Goal: Task Accomplishment & Management: Complete application form

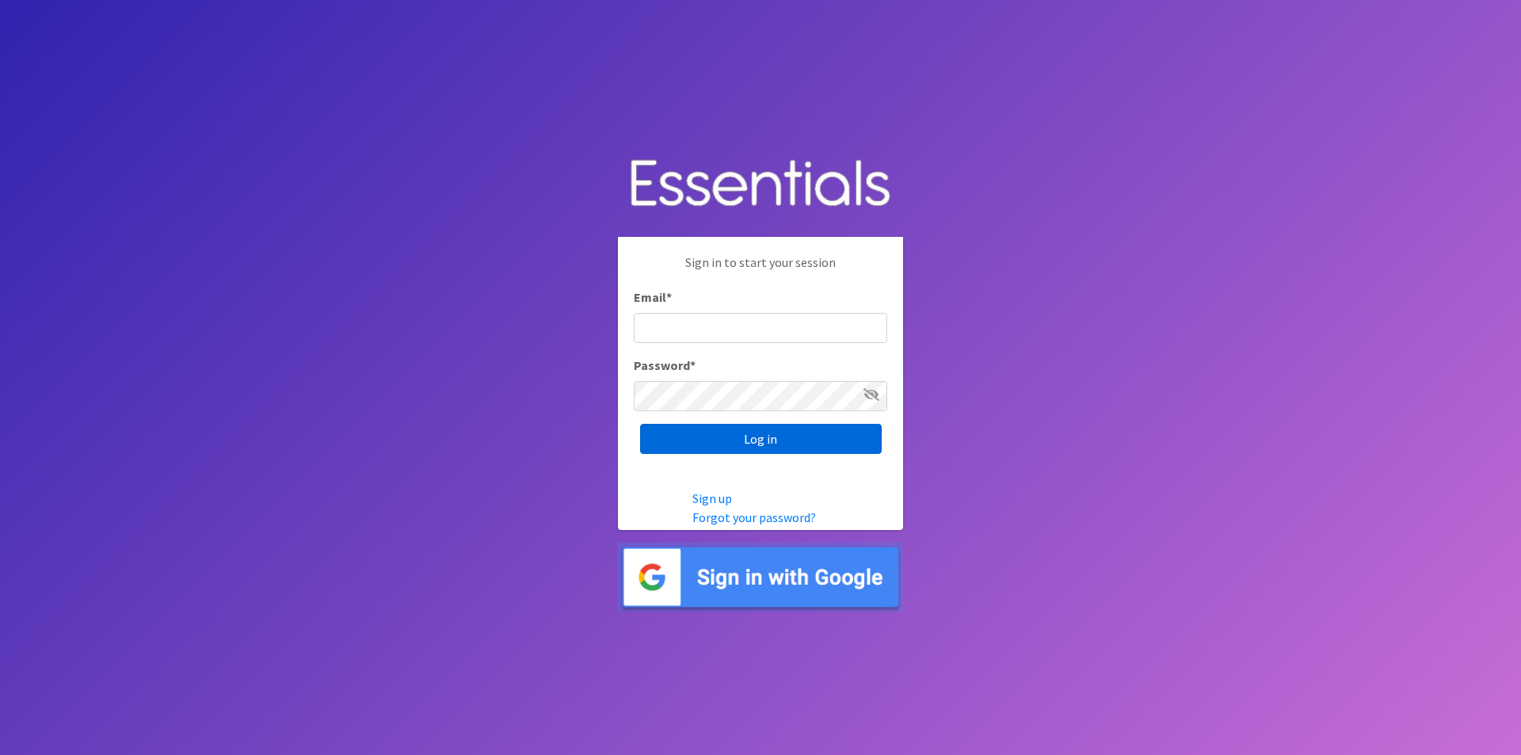
type input "[EMAIL_ADDRESS][DOMAIN_NAME]"
click at [705, 440] on input "Log in" at bounding box center [761, 439] width 242 height 30
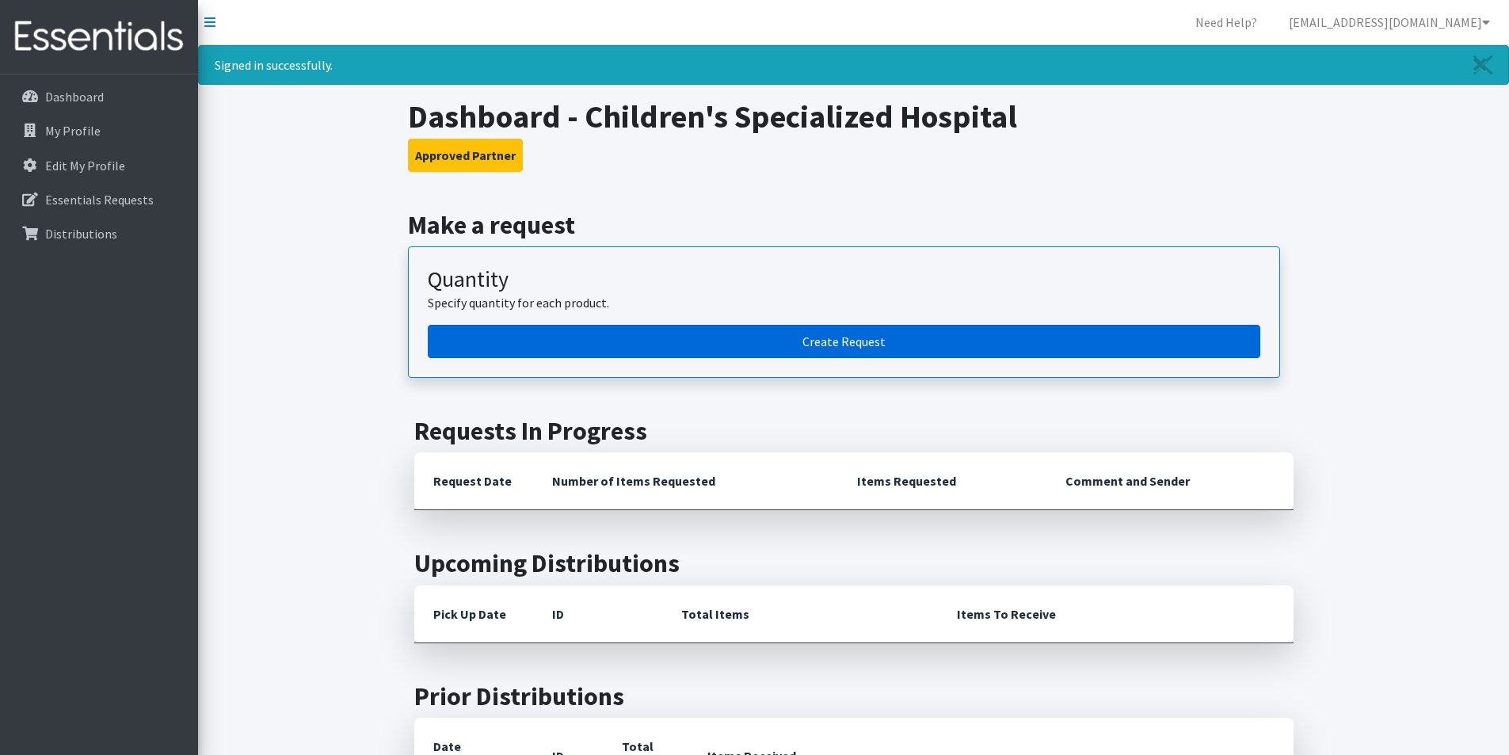
click at [599, 330] on link "Create Request" at bounding box center [844, 341] width 833 height 33
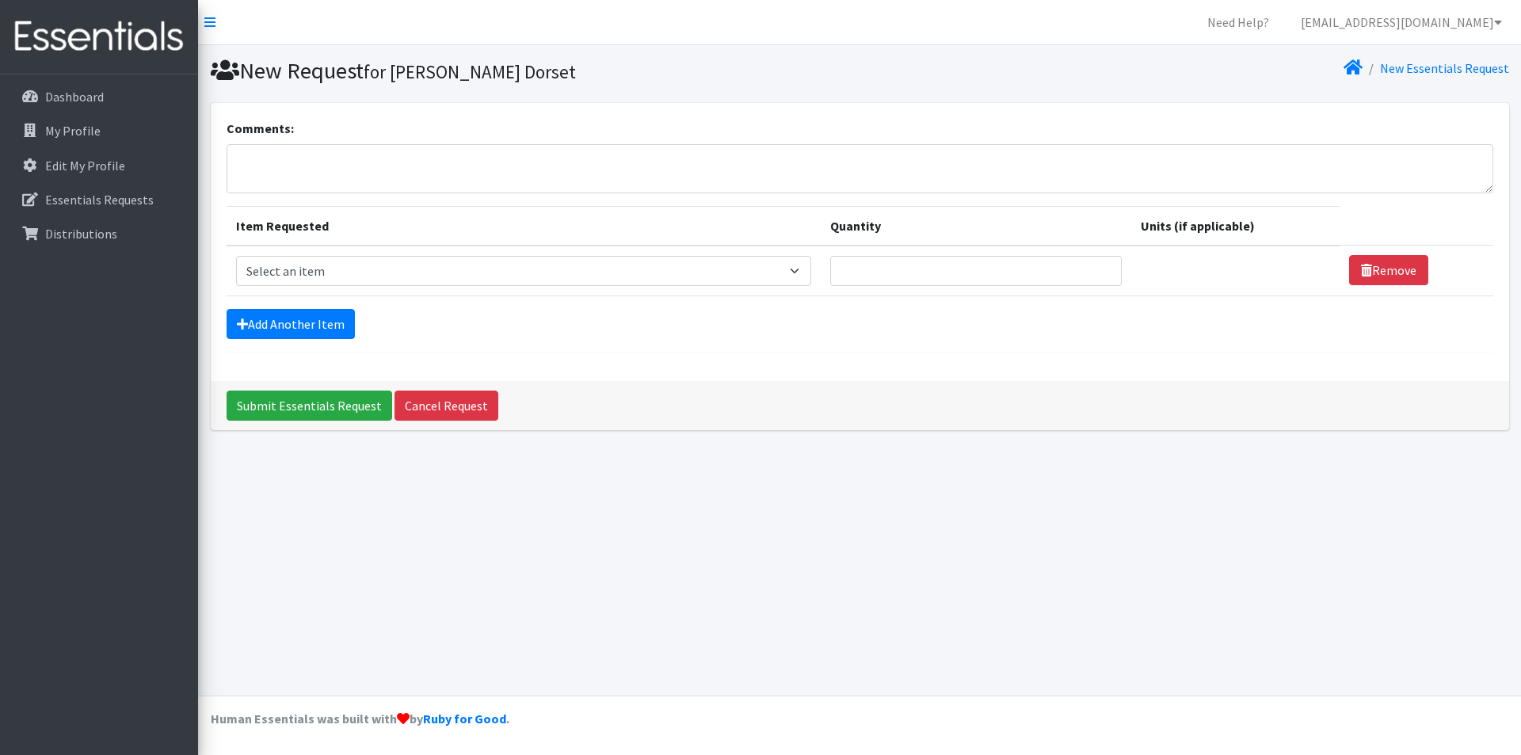
click at [317, 160] on textarea "Comments:" at bounding box center [860, 168] width 1267 height 49
drag, startPoint x: 447, startPoint y: 167, endPoint x: 369, endPoint y: 162, distance: 77.8
click at [369, 162] on textarea "Please label attention to Akinde Iretiogo" at bounding box center [860, 168] width 1267 height 49
click at [484, 162] on textarea "Please label attention to Iretiogo Akinde / Requesting one box each." at bounding box center [860, 168] width 1267 height 49
type textarea "Please label attention to [PERSON_NAME] / [GEOGRAPHIC_DATA]. Requesting one box…"
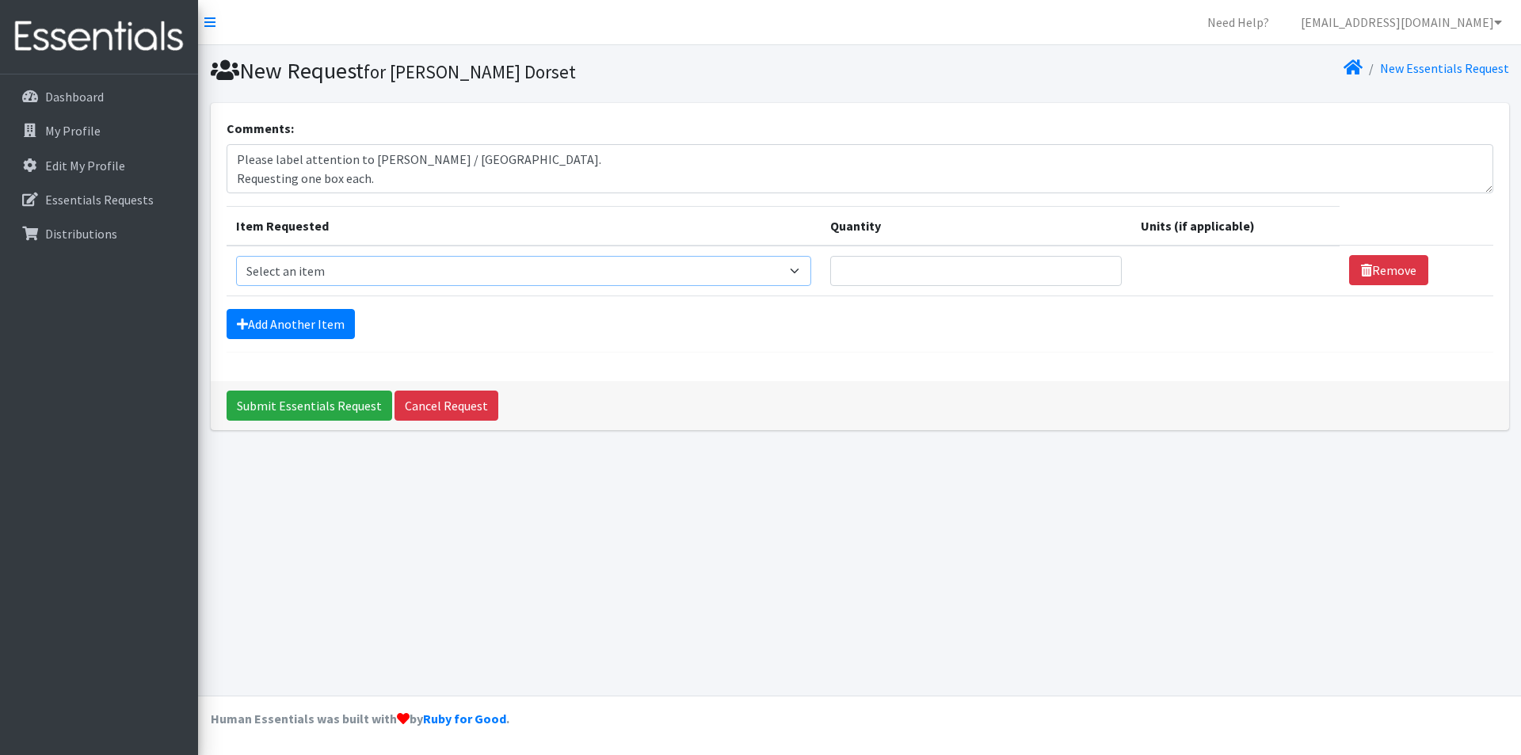
drag, startPoint x: 468, startPoint y: 276, endPoint x: 460, endPoint y: 285, distance: 11.8
click at [468, 276] on select "Select an item # of Children this order will serve # of Individuals Living in H…" at bounding box center [523, 271] width 575 height 30
select select "6076"
click at [236, 256] on select "Select an item # of Children this order will serve # of Individuals Living in H…" at bounding box center [523, 271] width 575 height 30
click at [295, 324] on link "Add Another Item" at bounding box center [291, 324] width 128 height 30
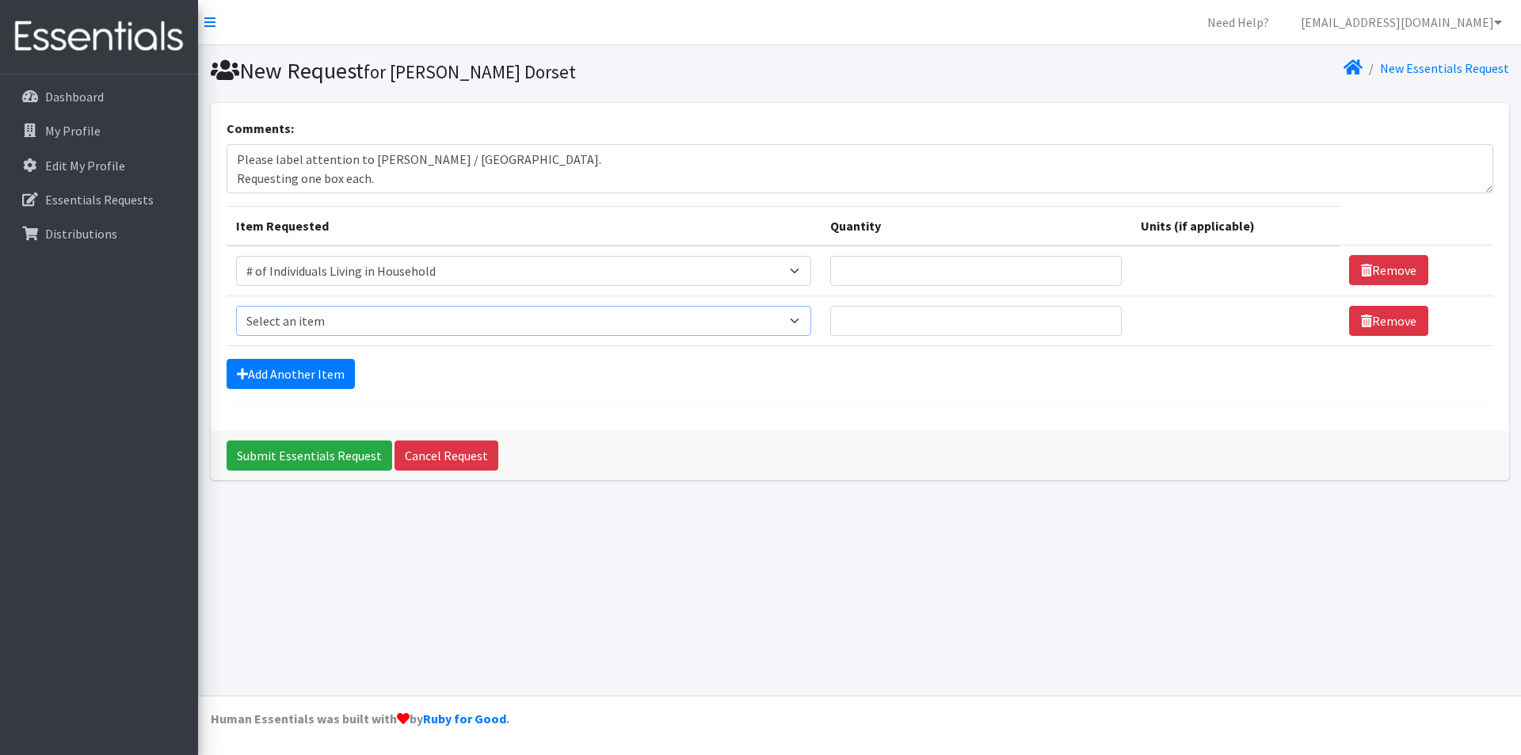
click at [429, 318] on select "Select an item # of Children this order will serve # of Individuals Living in H…" at bounding box center [523, 321] width 575 height 30
select select "13431"
click at [236, 306] on select "Select an item # of Children this order will serve # of Individuals Living in H…" at bounding box center [523, 321] width 575 height 30
click at [285, 368] on link "Add Another Item" at bounding box center [291, 374] width 128 height 30
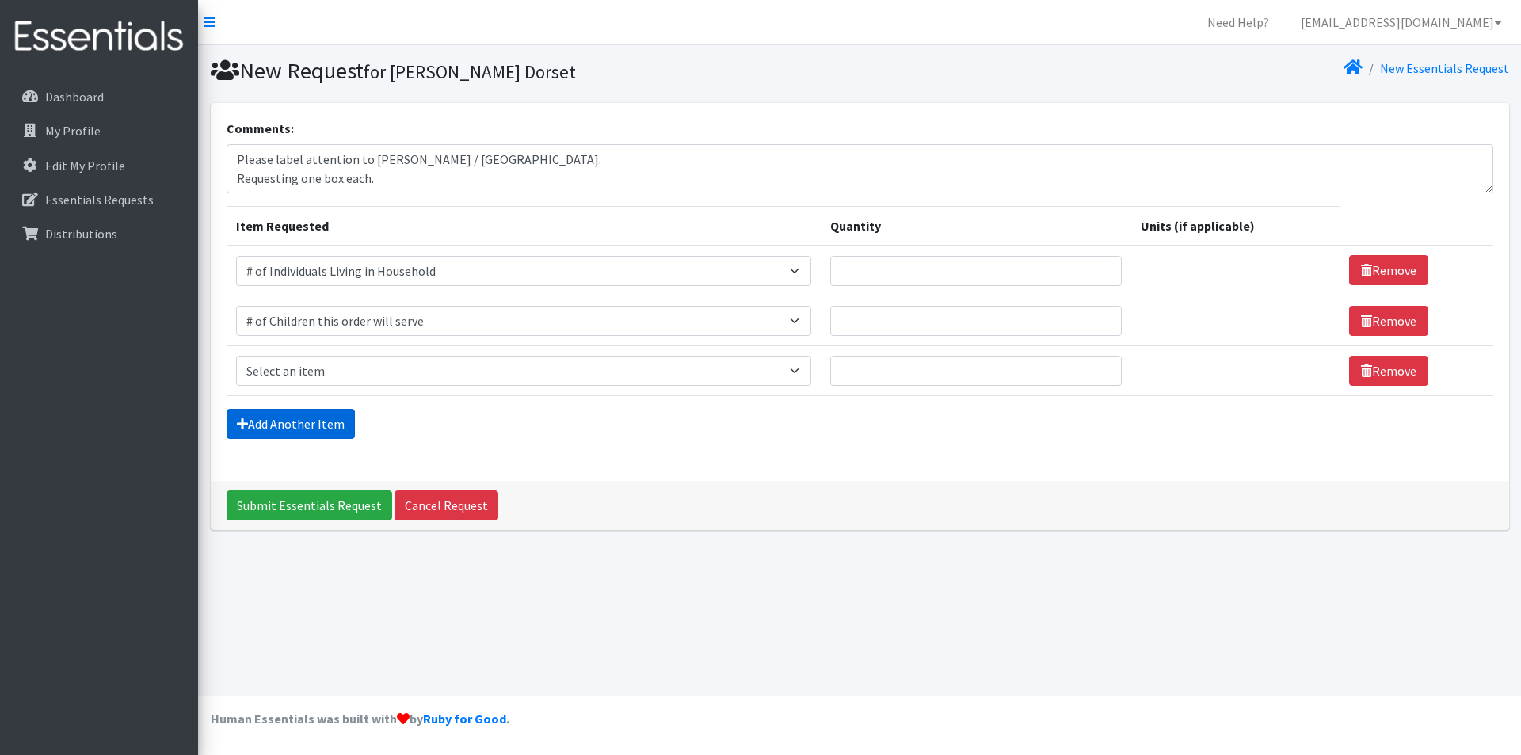
click at [295, 430] on link "Add Another Item" at bounding box center [291, 424] width 128 height 30
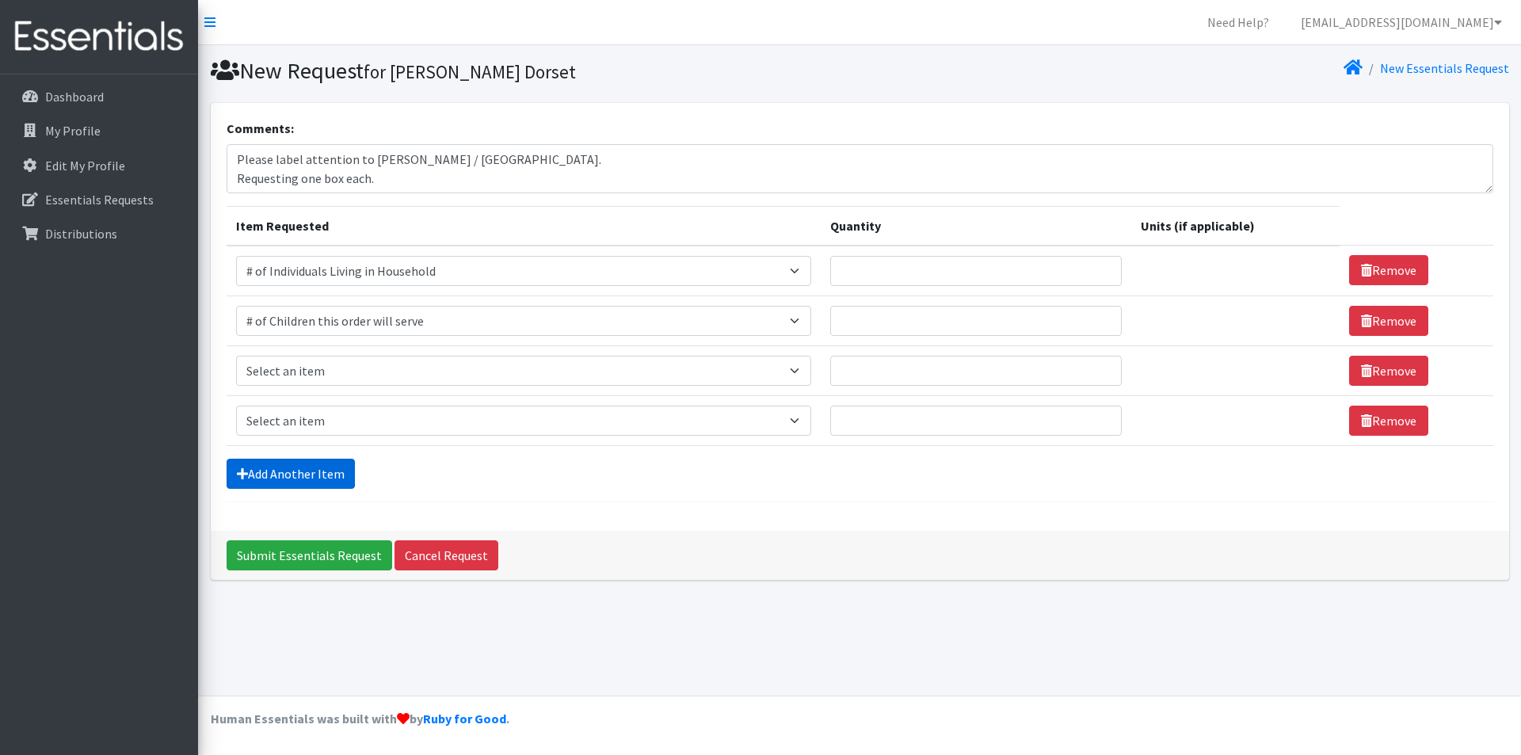
click at [311, 467] on link "Add Another Item" at bounding box center [291, 474] width 128 height 30
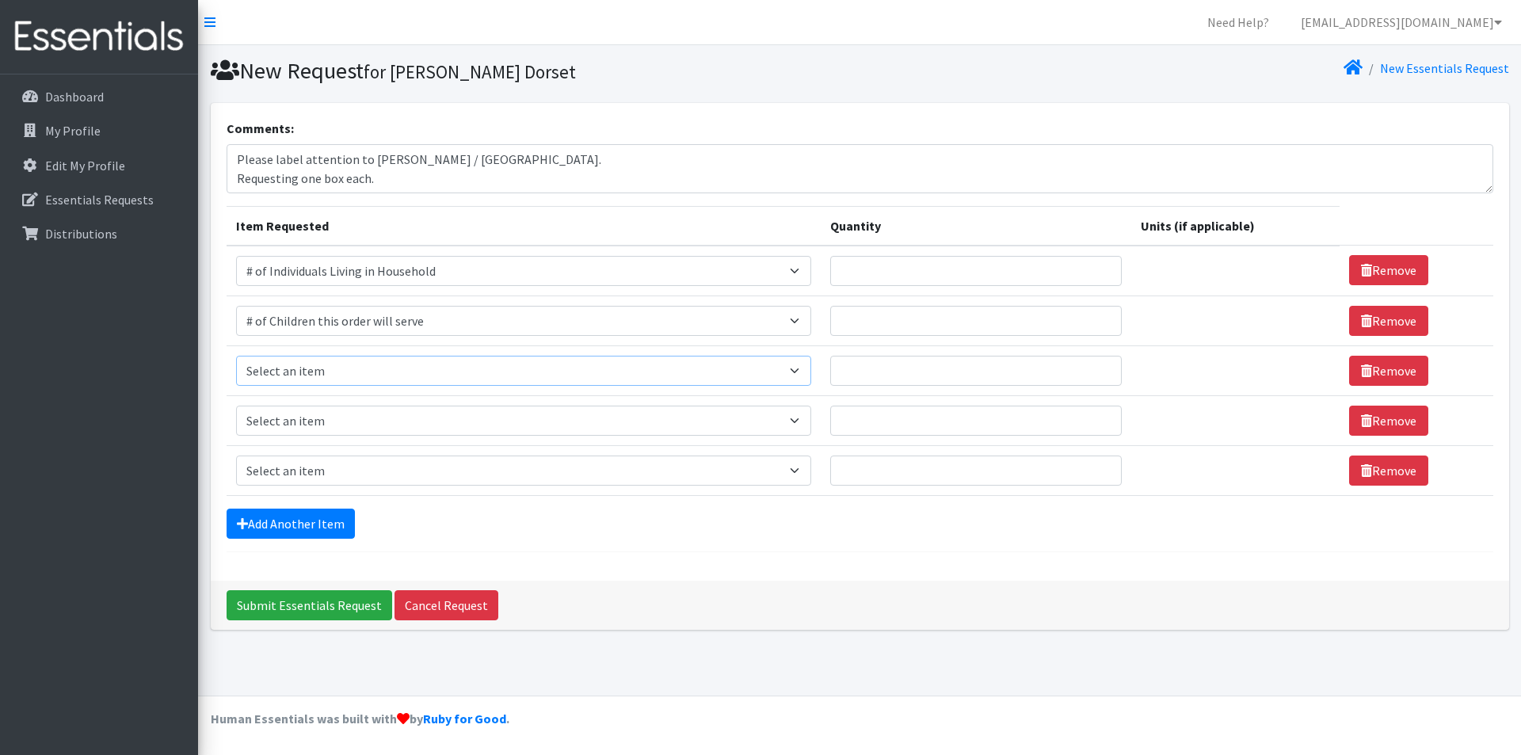
click at [314, 379] on select "Select an item # of Children this order will serve # of Individuals Living in H…" at bounding box center [523, 371] width 575 height 30
select select "1966"
click at [236, 356] on select "Select an item # of Children this order will serve # of Individuals Living in H…" at bounding box center [523, 371] width 575 height 30
click at [291, 417] on select "Select an item # of Children this order will serve # of Individuals Living in H…" at bounding box center [519, 421] width 566 height 30
select select "1967"
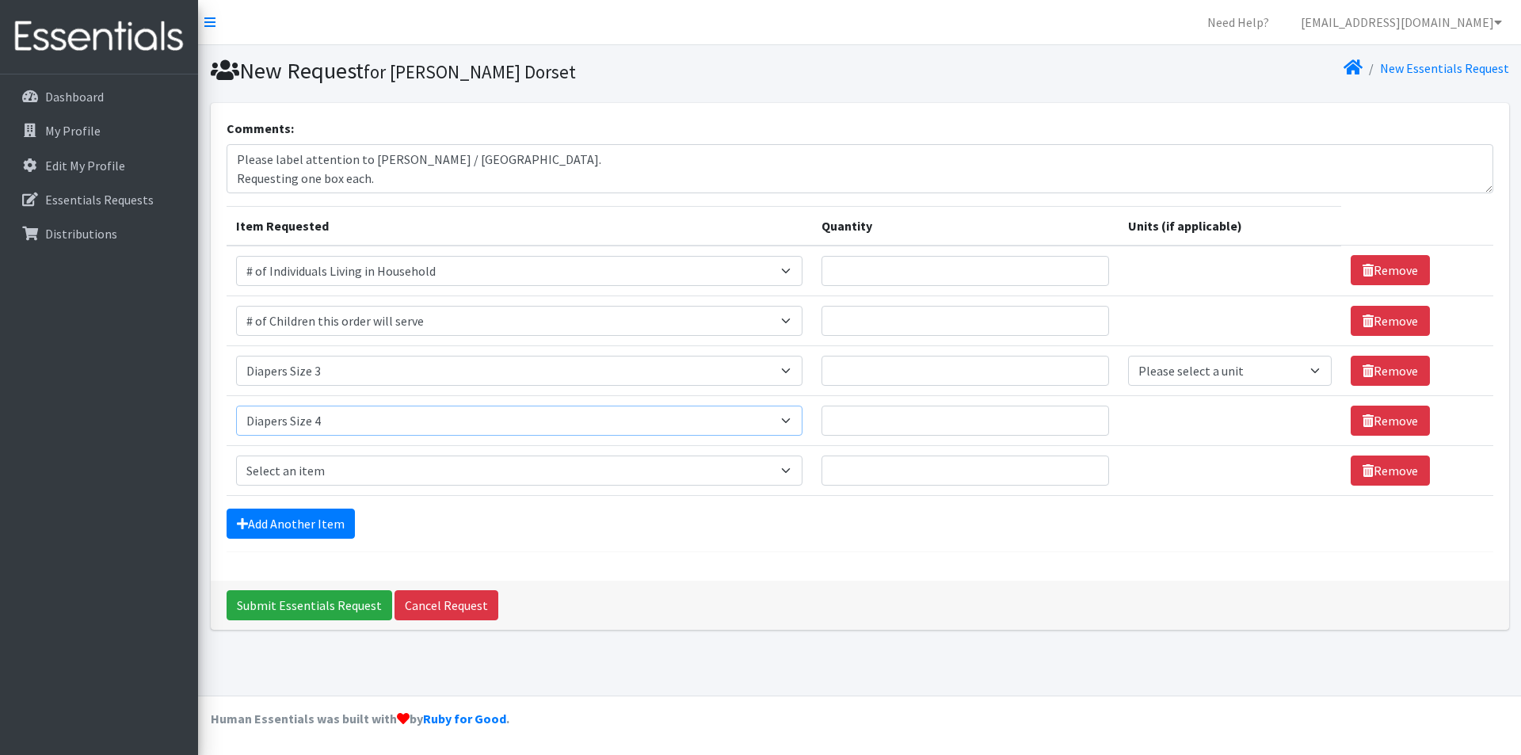
click at [236, 406] on select "Select an item # of Children this order will serve # of Individuals Living in H…" at bounding box center [519, 421] width 566 height 30
click at [346, 473] on select "Select an item # of Children this order will serve # of Individuals Living in H…" at bounding box center [519, 470] width 566 height 30
select select "1968"
click at [236, 455] on select "Select an item # of Children this order will serve # of Individuals Living in H…" at bounding box center [519, 470] width 566 height 30
click at [293, 533] on link "Add Another Item" at bounding box center [291, 524] width 128 height 30
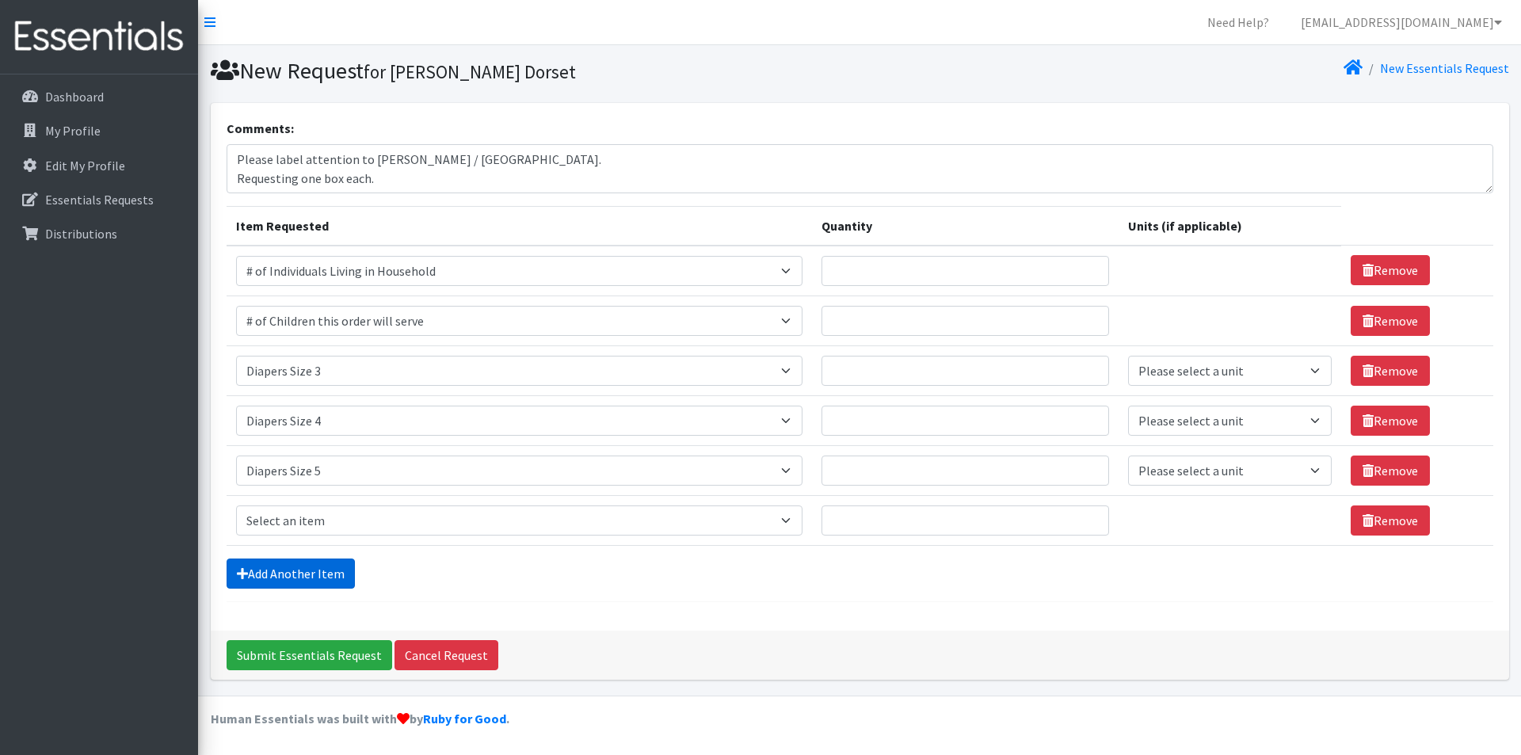
click at [307, 565] on link "Add Another Item" at bounding box center [291, 573] width 128 height 30
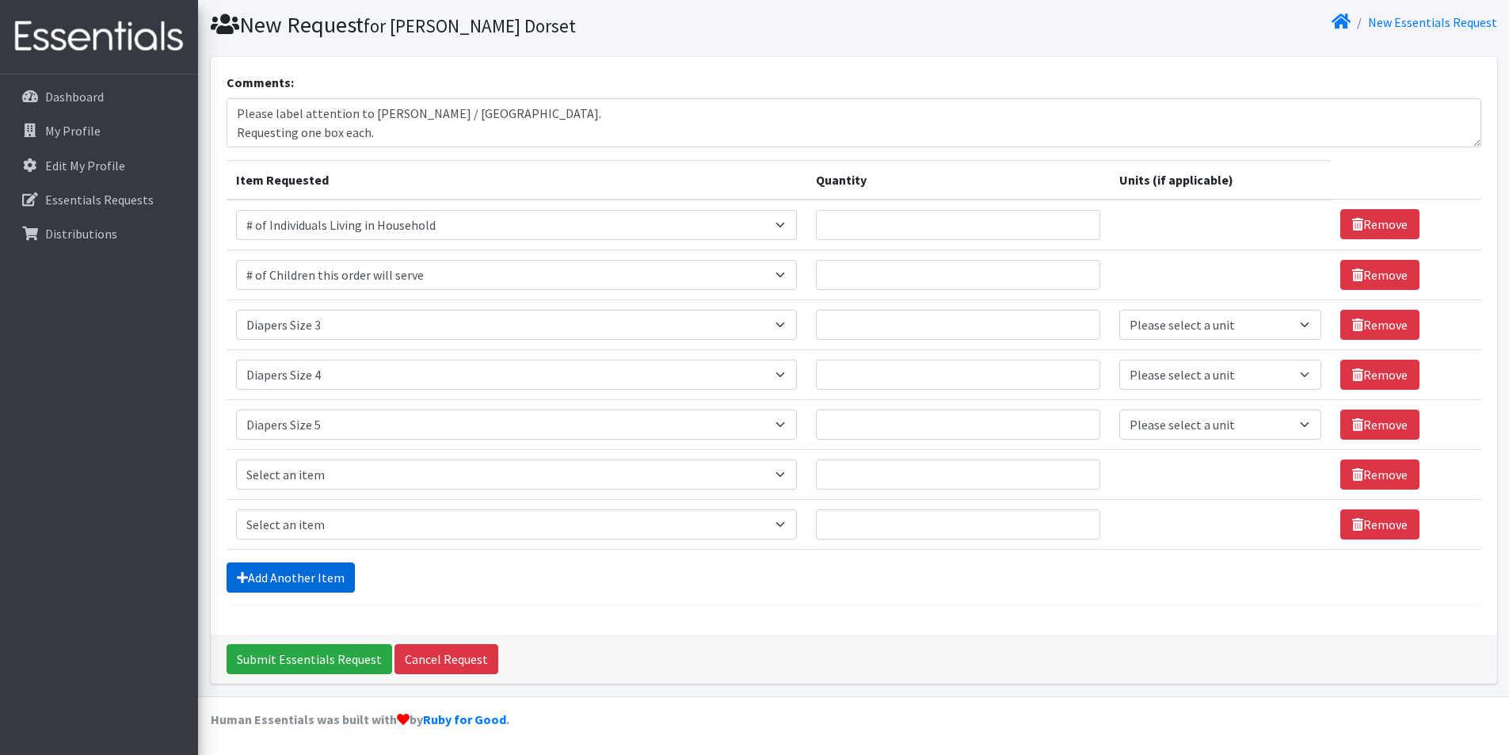
scroll to position [47, 0]
click at [334, 467] on select "Select an item # of Children this order will serve # of Individuals Living in H…" at bounding box center [516, 474] width 561 height 30
select select "1969"
click at [236, 459] on select "Select an item # of Children this order will serve # of Individuals Living in H…" at bounding box center [516, 474] width 561 height 30
click at [293, 527] on select "Select an item # of Children this order will serve # of Individuals Living in H…" at bounding box center [516, 524] width 561 height 30
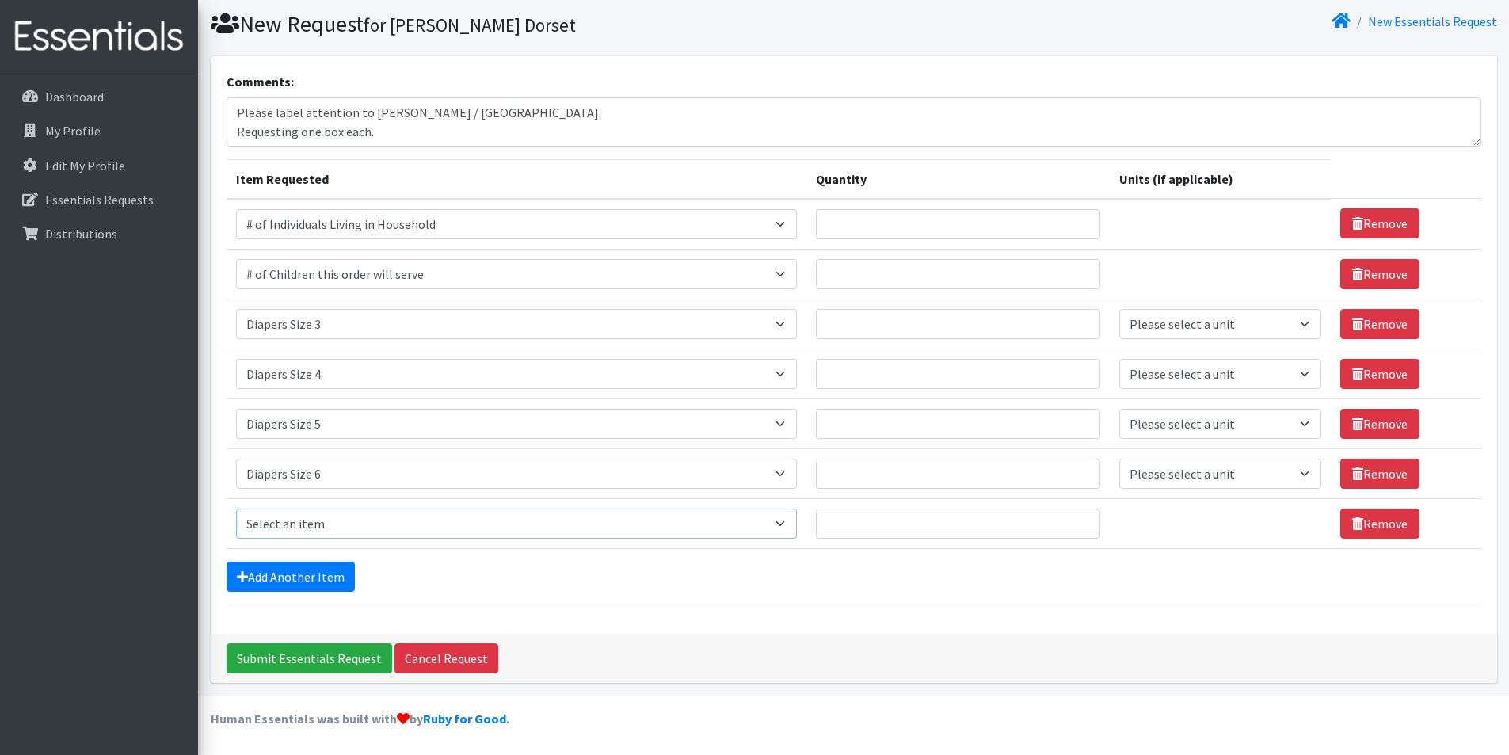
select select "1970"
click at [236, 509] on select "Select an item # of Children this order will serve # of Individuals Living in H…" at bounding box center [516, 524] width 561 height 30
click at [855, 223] on input "Quantity" at bounding box center [958, 224] width 284 height 30
type input "2"
type input "200"
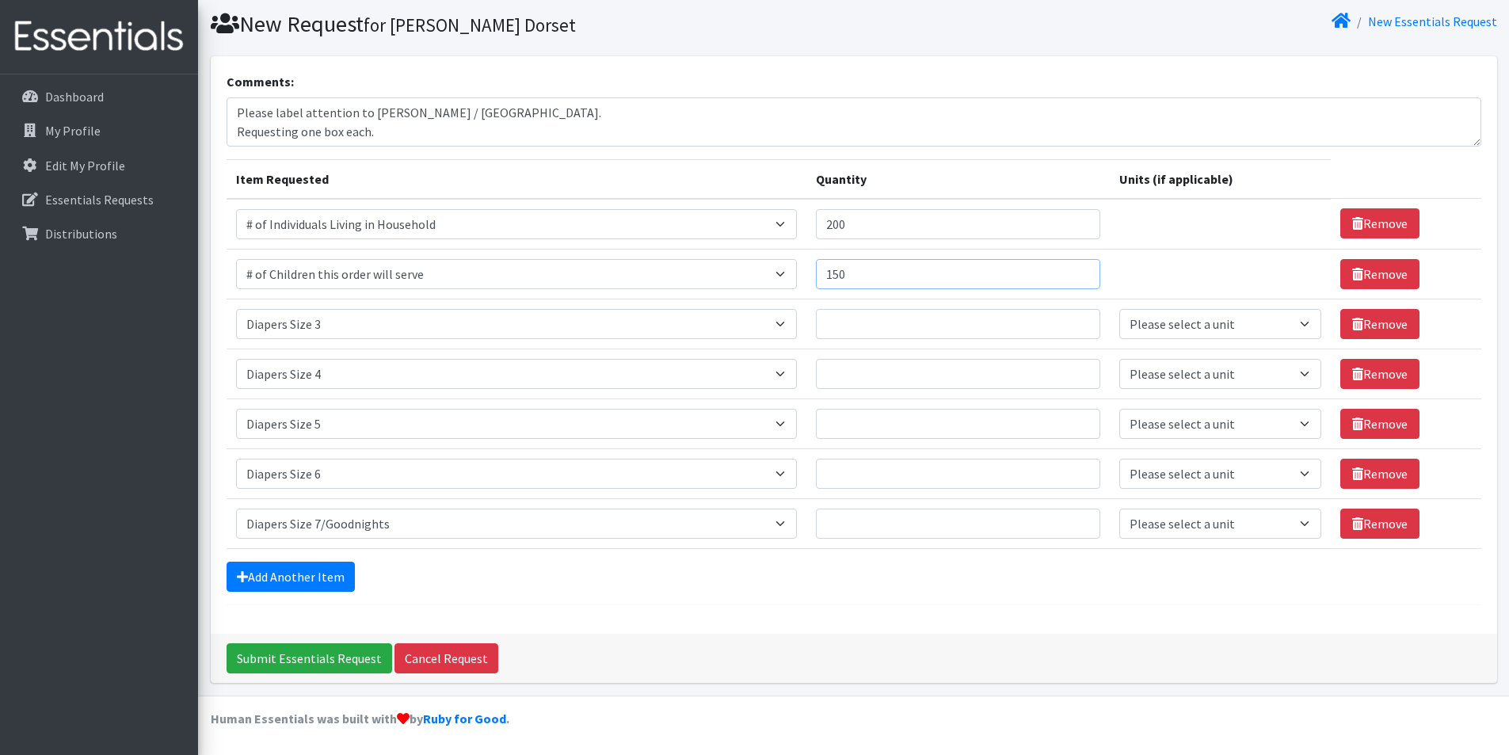
type input "150"
click at [930, 314] on input "Quantity" at bounding box center [958, 324] width 284 height 30
type input "4"
click at [963, 371] on input "Quantity" at bounding box center [958, 374] width 284 height 30
type input "4"
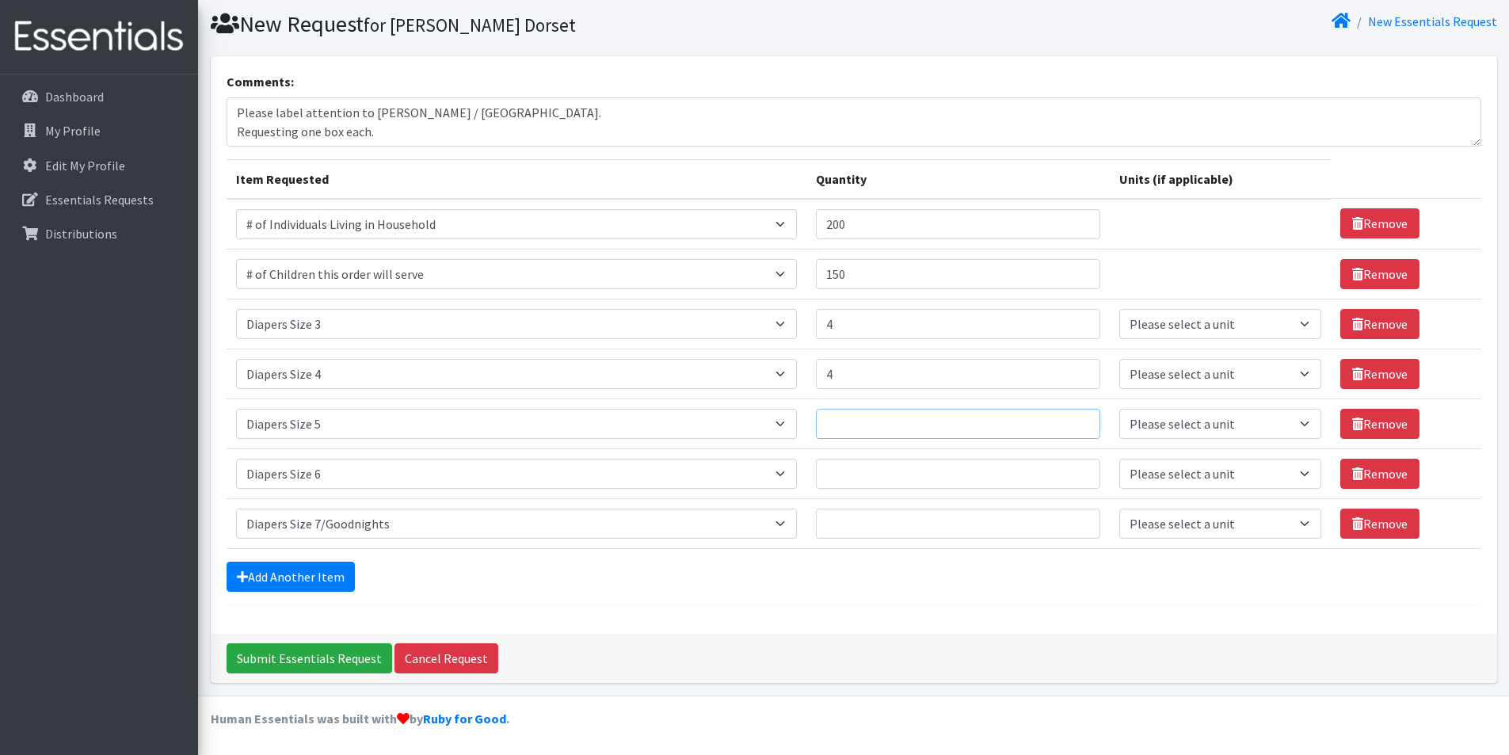
drag, startPoint x: 939, startPoint y: 427, endPoint x: 945, endPoint y: 435, distance: 10.1
click at [937, 427] on input "Quantity" at bounding box center [958, 424] width 284 height 30
type input "4"
click at [921, 471] on input "Quantity" at bounding box center [958, 474] width 284 height 30
type input "4"
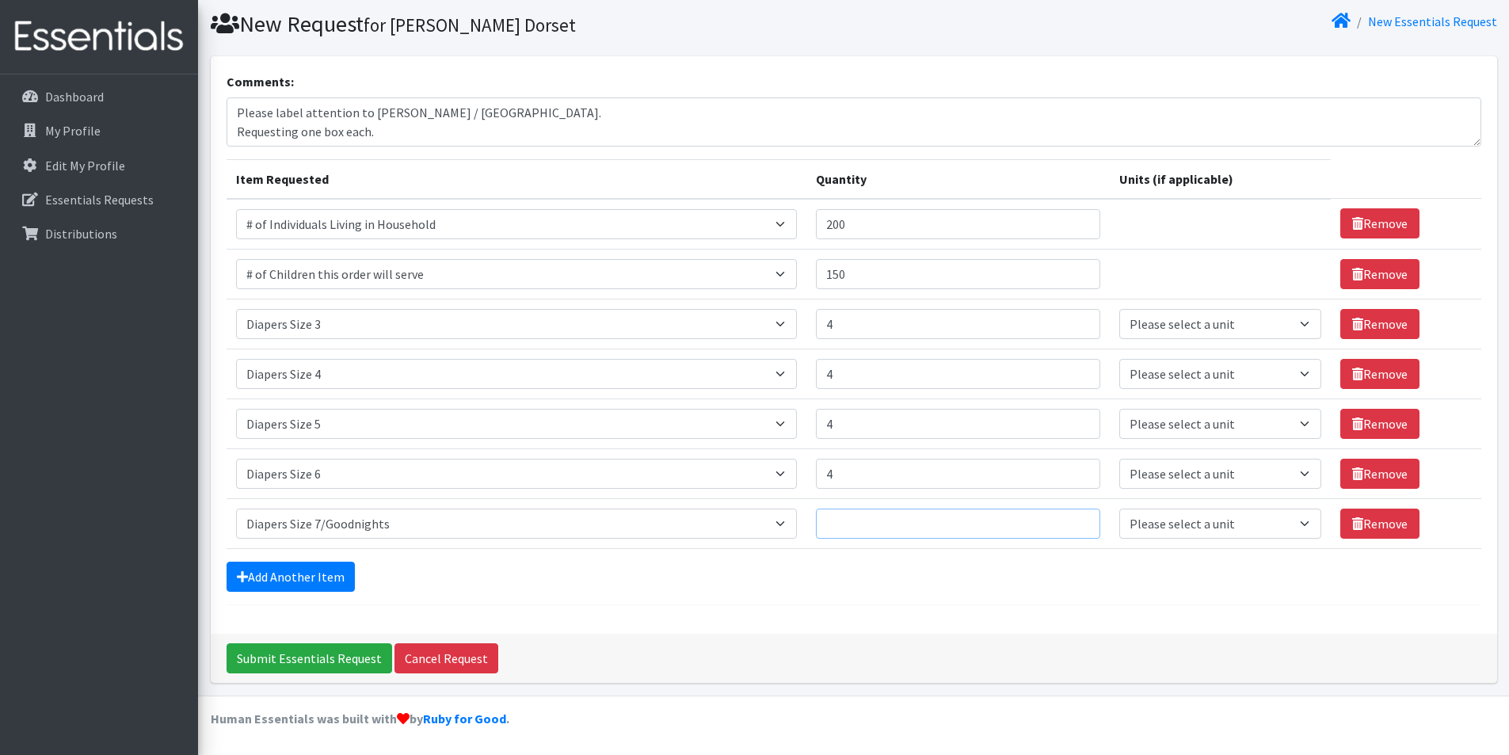
click at [921, 516] on input "Quantity" at bounding box center [958, 524] width 284 height 30
type input "4"
drag, startPoint x: 1201, startPoint y: 326, endPoint x: 1203, endPoint y: 338, distance: 12.1
click at [1201, 326] on select "Please select a unit units Packs" at bounding box center [1220, 324] width 202 height 30
select select
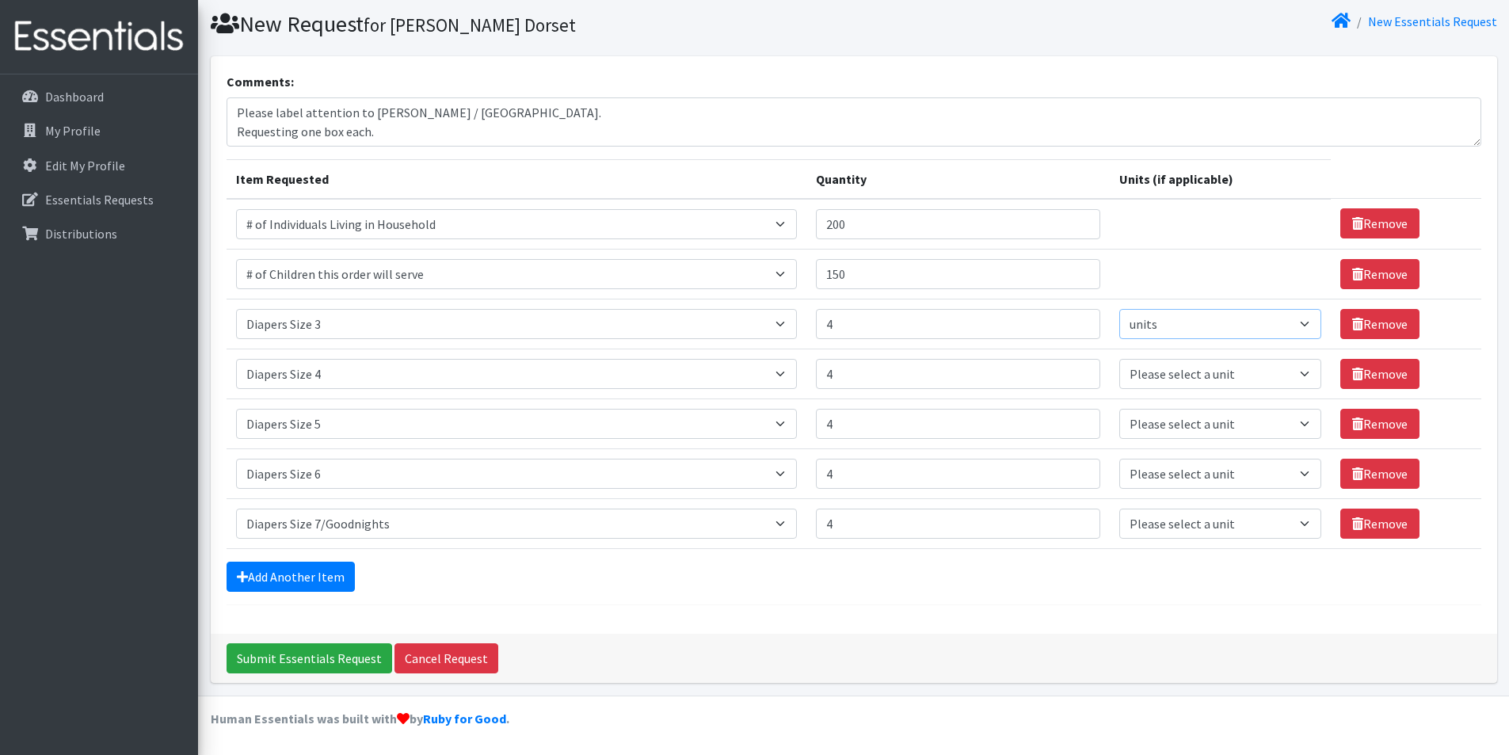
click at [1119, 309] on select "Please select a unit units Packs" at bounding box center [1220, 324] width 202 height 30
click at [1181, 373] on select "Please select a unit units Packs" at bounding box center [1220, 374] width 202 height 30
select select
click at [1119, 359] on select "Please select a unit units Packs" at bounding box center [1220, 374] width 202 height 30
click at [1161, 419] on select "Please select a unit units Packs" at bounding box center [1220, 424] width 202 height 30
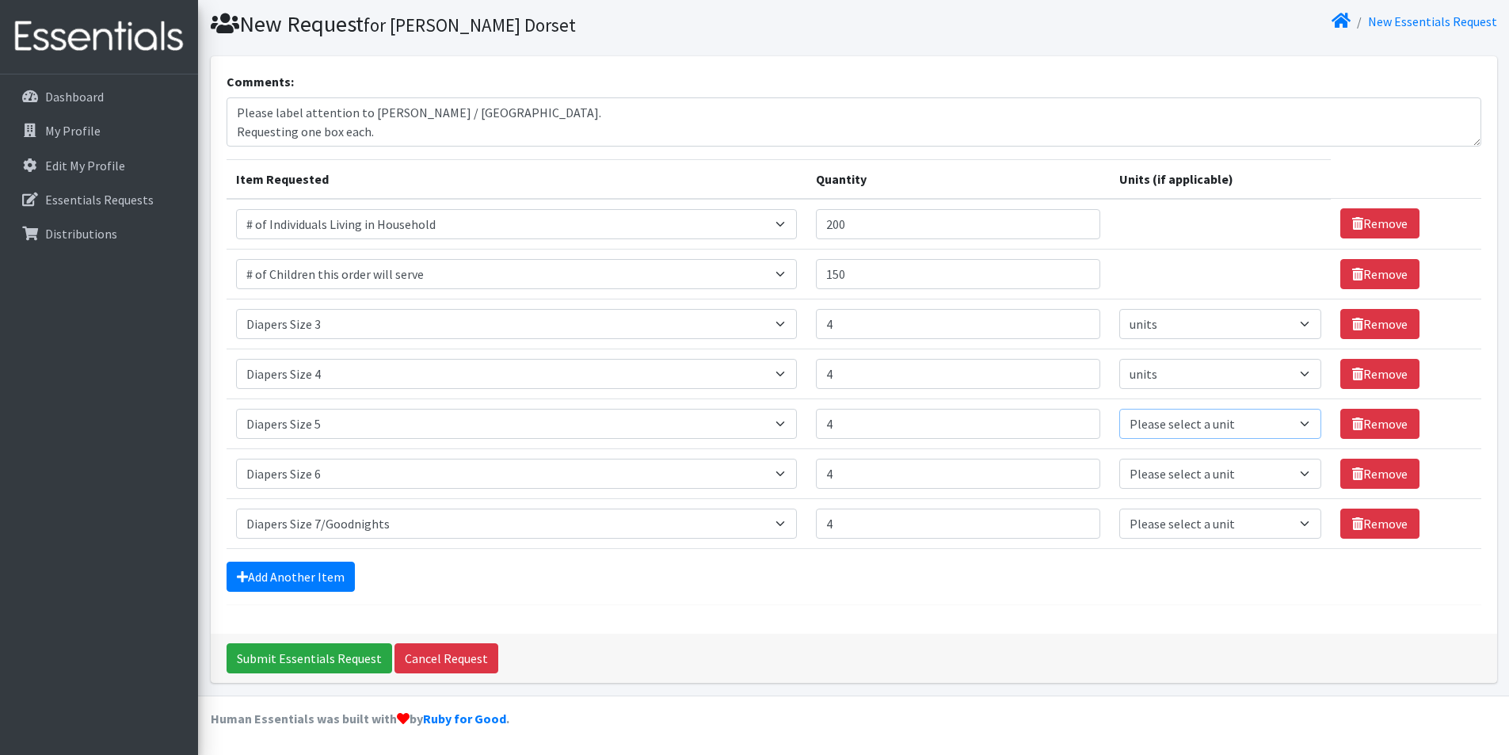
select select
click at [1119, 409] on select "Please select a unit units Packs" at bounding box center [1220, 424] width 202 height 30
click at [1174, 474] on select "Please select a unit units Packs" at bounding box center [1220, 474] width 202 height 30
select select
click at [1119, 459] on select "Please select a unit units Packs" at bounding box center [1220, 474] width 202 height 30
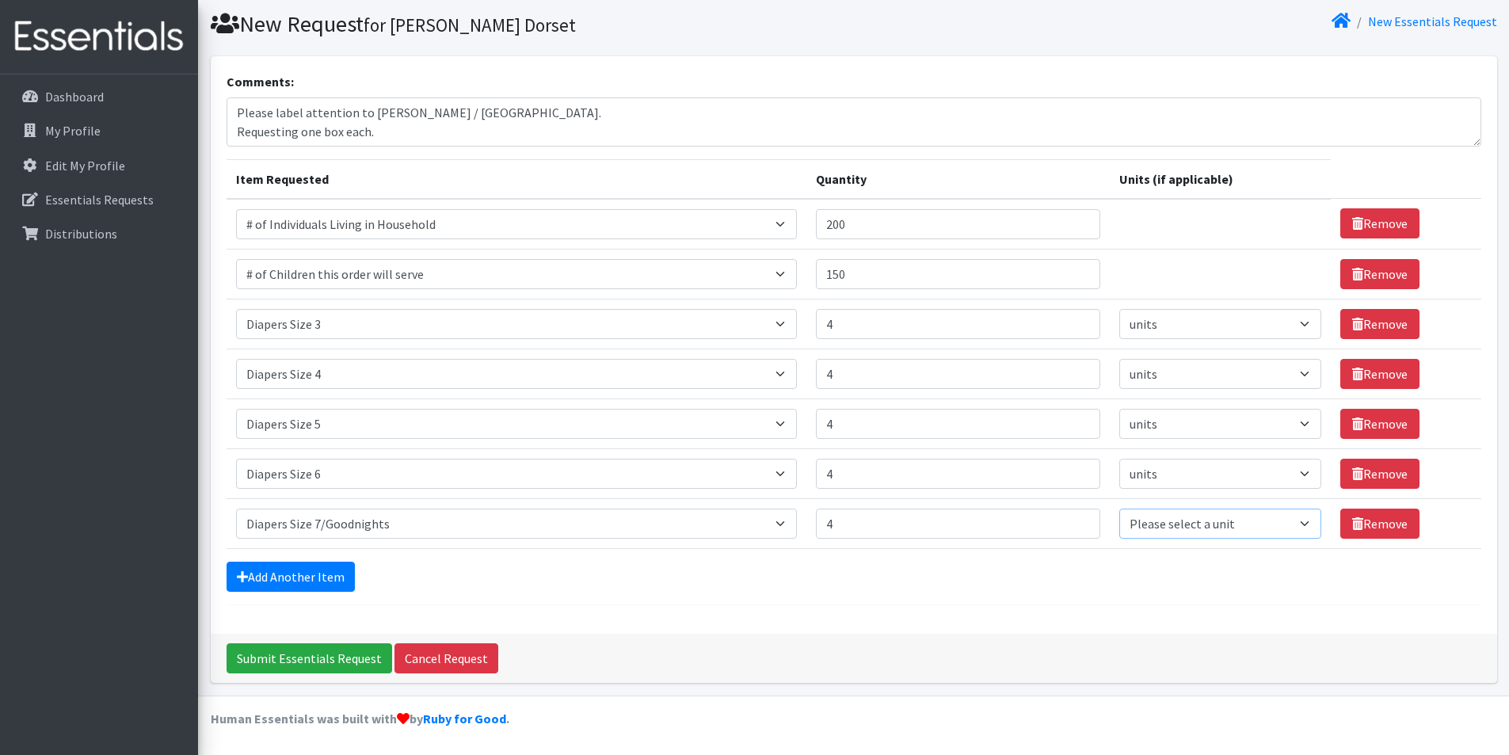
click at [1164, 526] on select "Please select a unit units Packs" at bounding box center [1220, 524] width 202 height 30
select select
click at [1119, 509] on select "Please select a unit units Packs" at bounding box center [1220, 524] width 202 height 30
drag, startPoint x: 1016, startPoint y: 605, endPoint x: 890, endPoint y: 674, distance: 142.9
click at [1015, 606] on div "Comments: Please label attention to Iretiogo Akinde / Newark. Requesting one bo…" at bounding box center [854, 344] width 1286 height 577
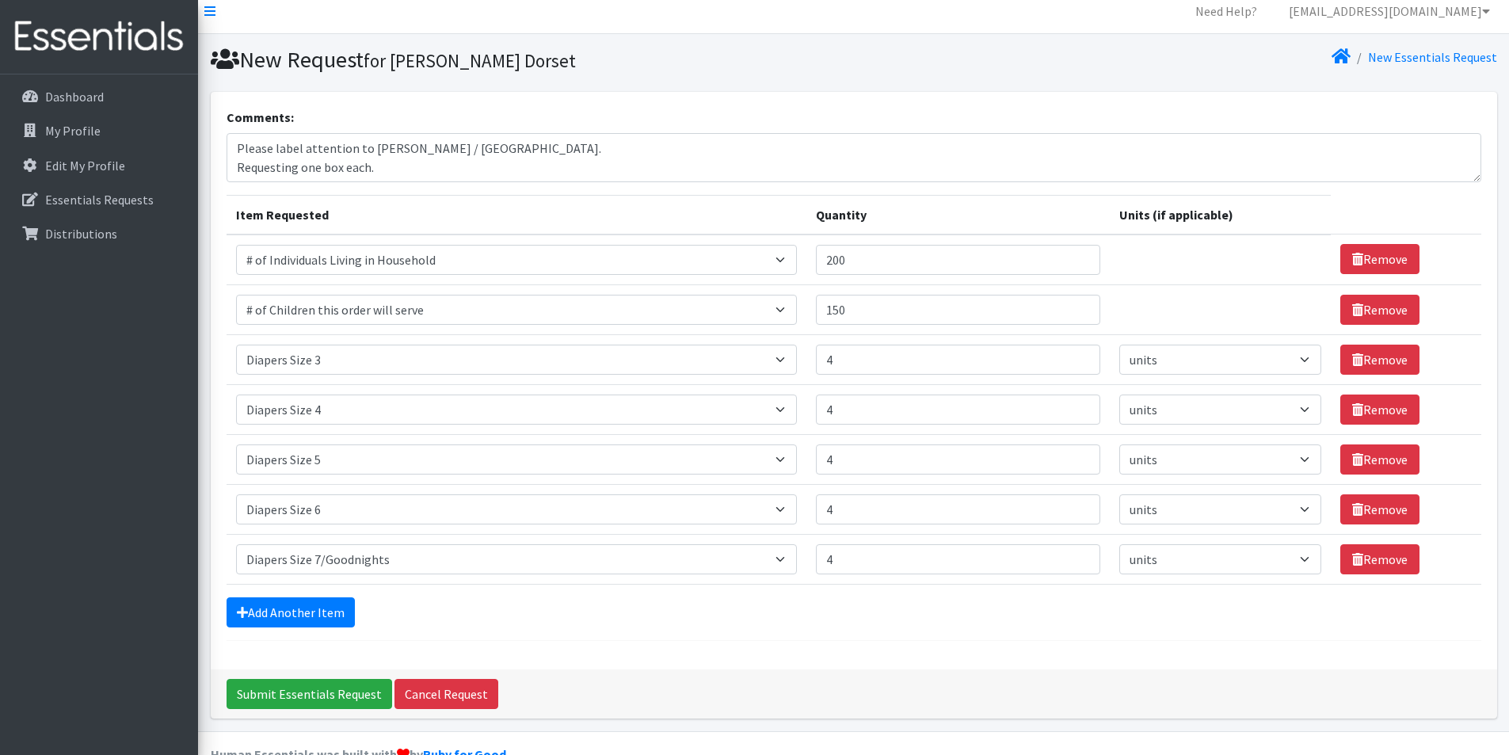
scroll to position [0, 0]
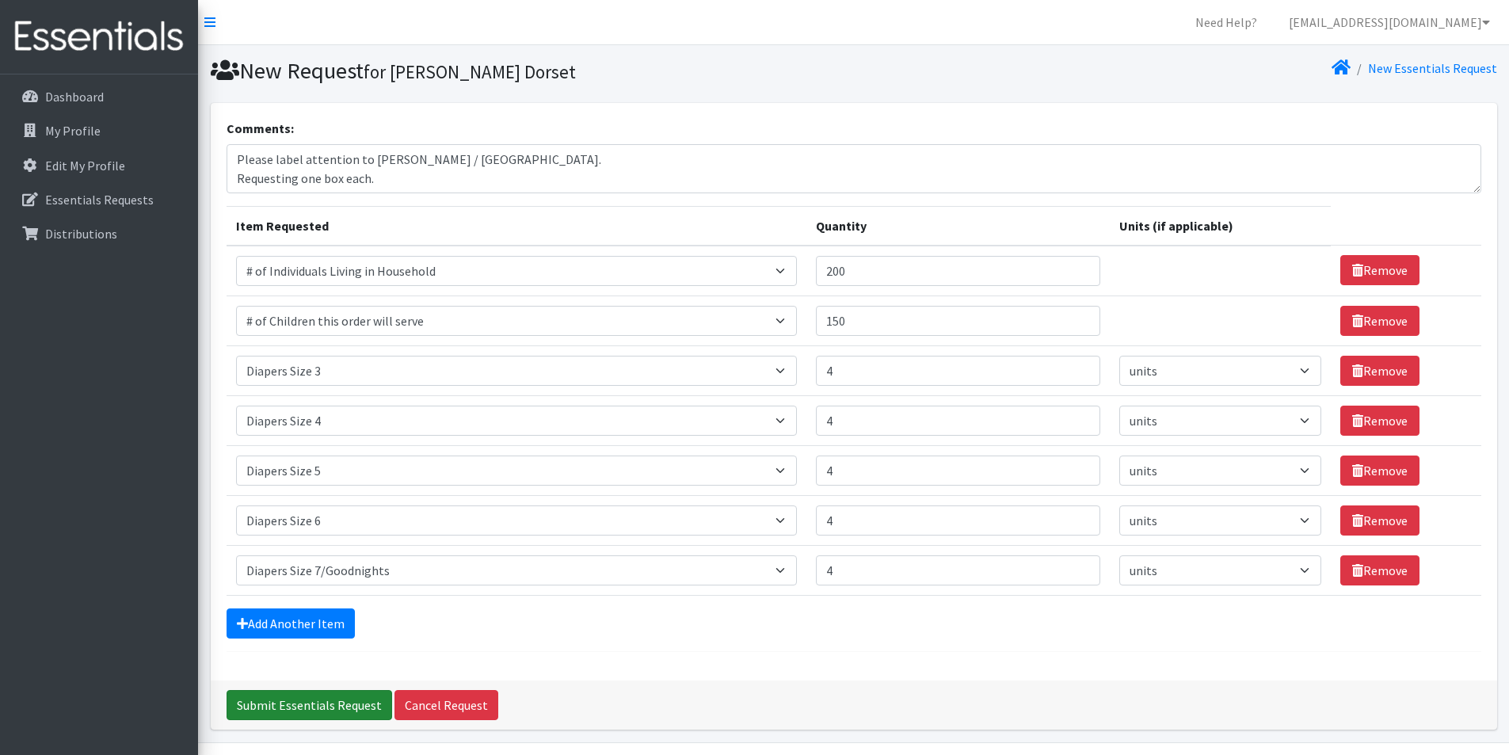
click at [257, 700] on input "Submit Essentials Request" at bounding box center [310, 705] width 166 height 30
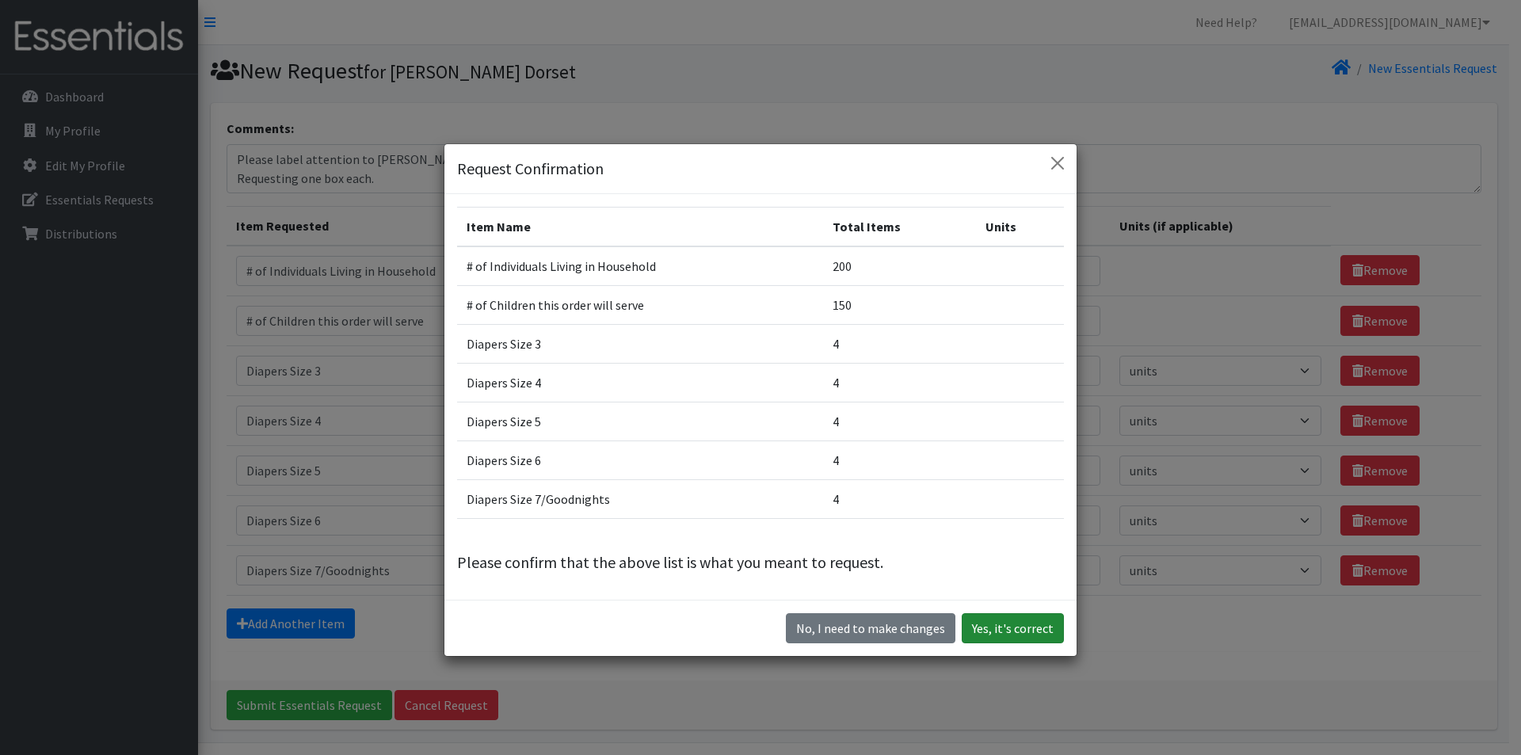
click at [1012, 623] on button "Yes, it's correct" at bounding box center [1013, 628] width 102 height 30
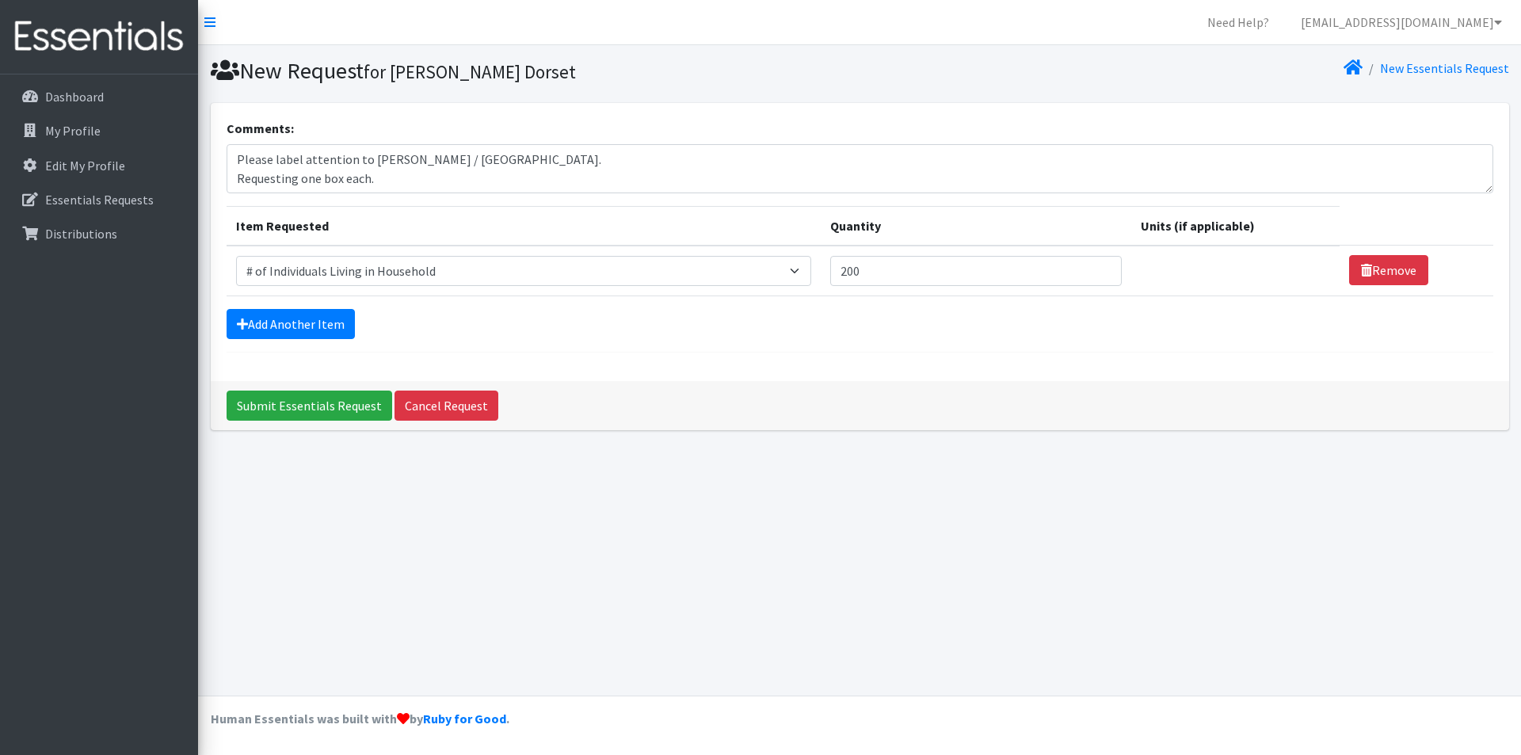
select select "6076"
click at [78, 229] on p "Distributions" at bounding box center [81, 234] width 72 height 16
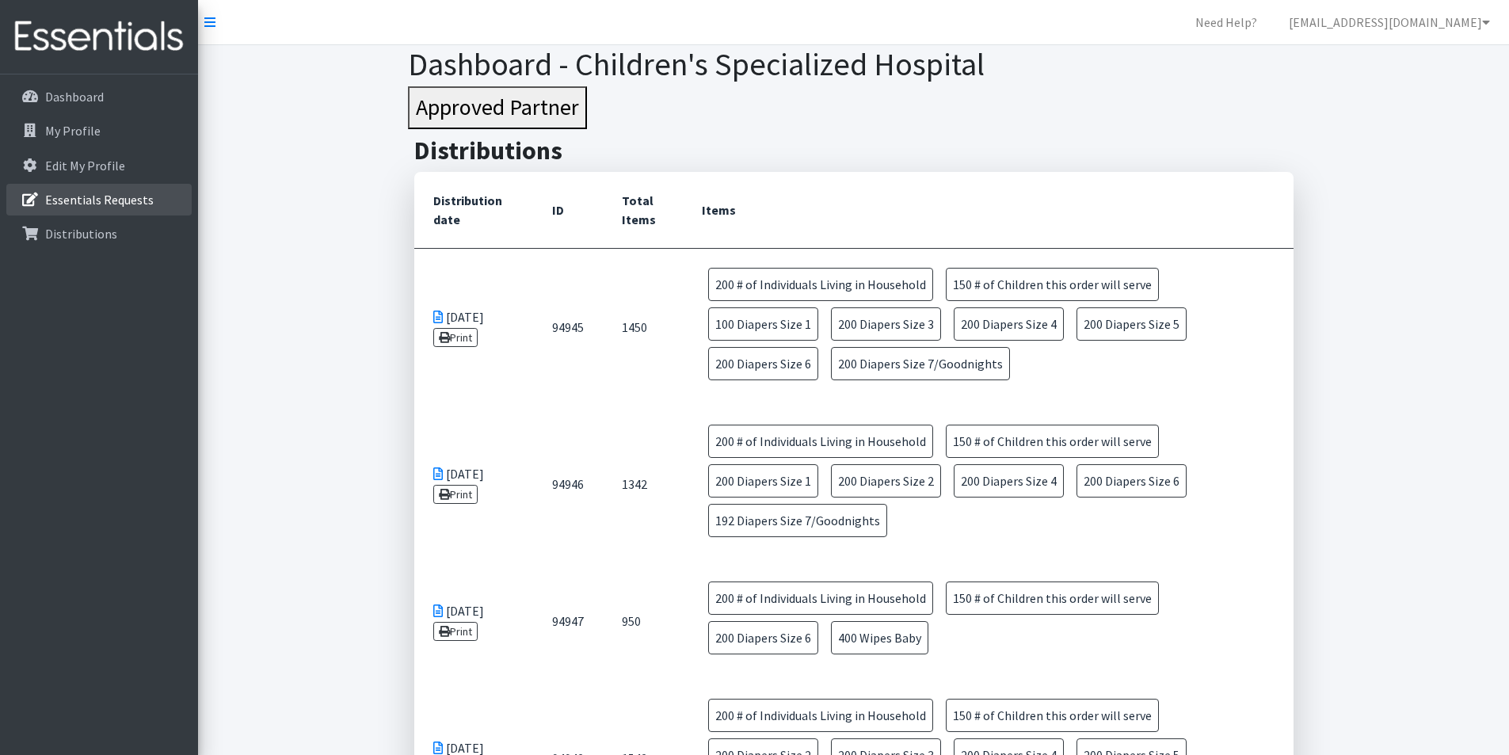
click at [126, 201] on p "Essentials Requests" at bounding box center [99, 200] width 109 height 16
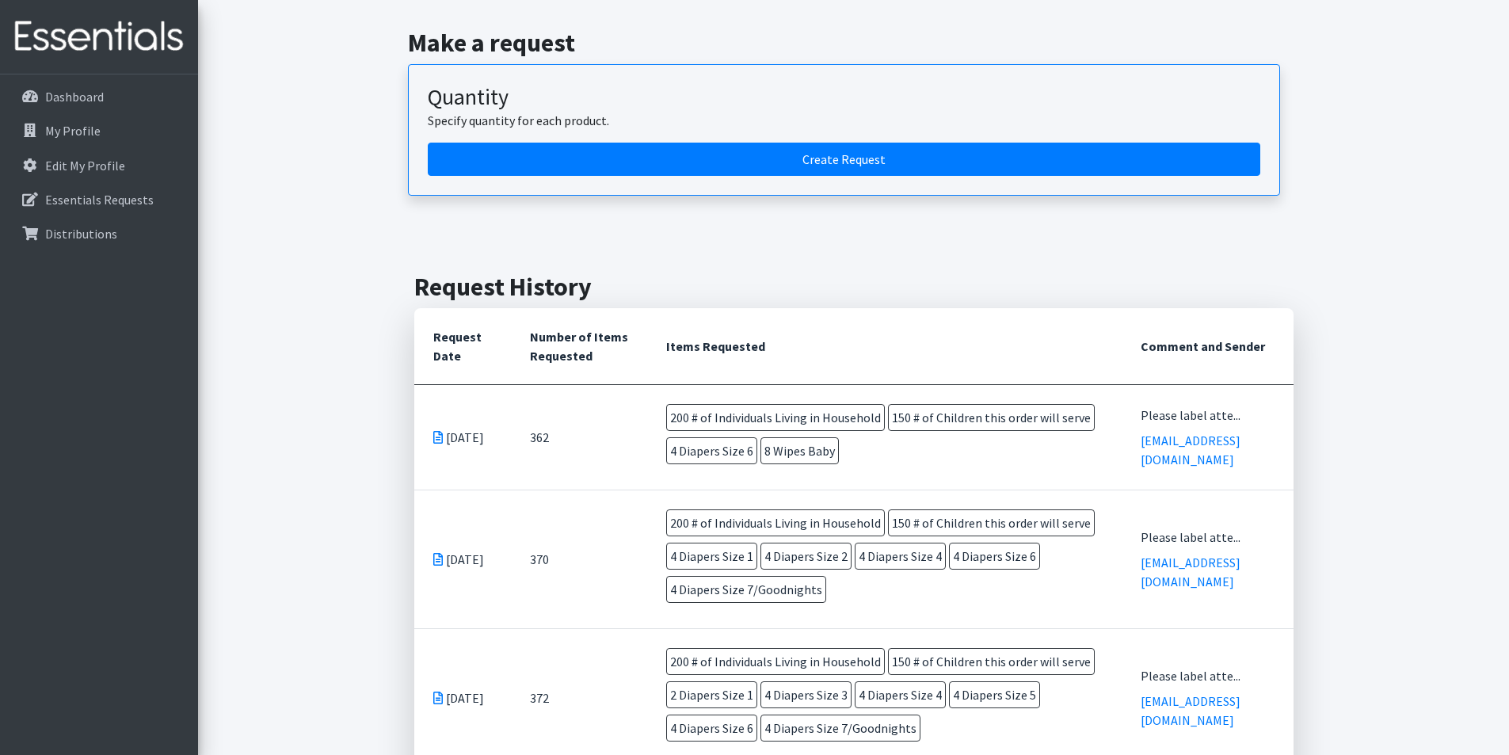
scroll to position [396, 0]
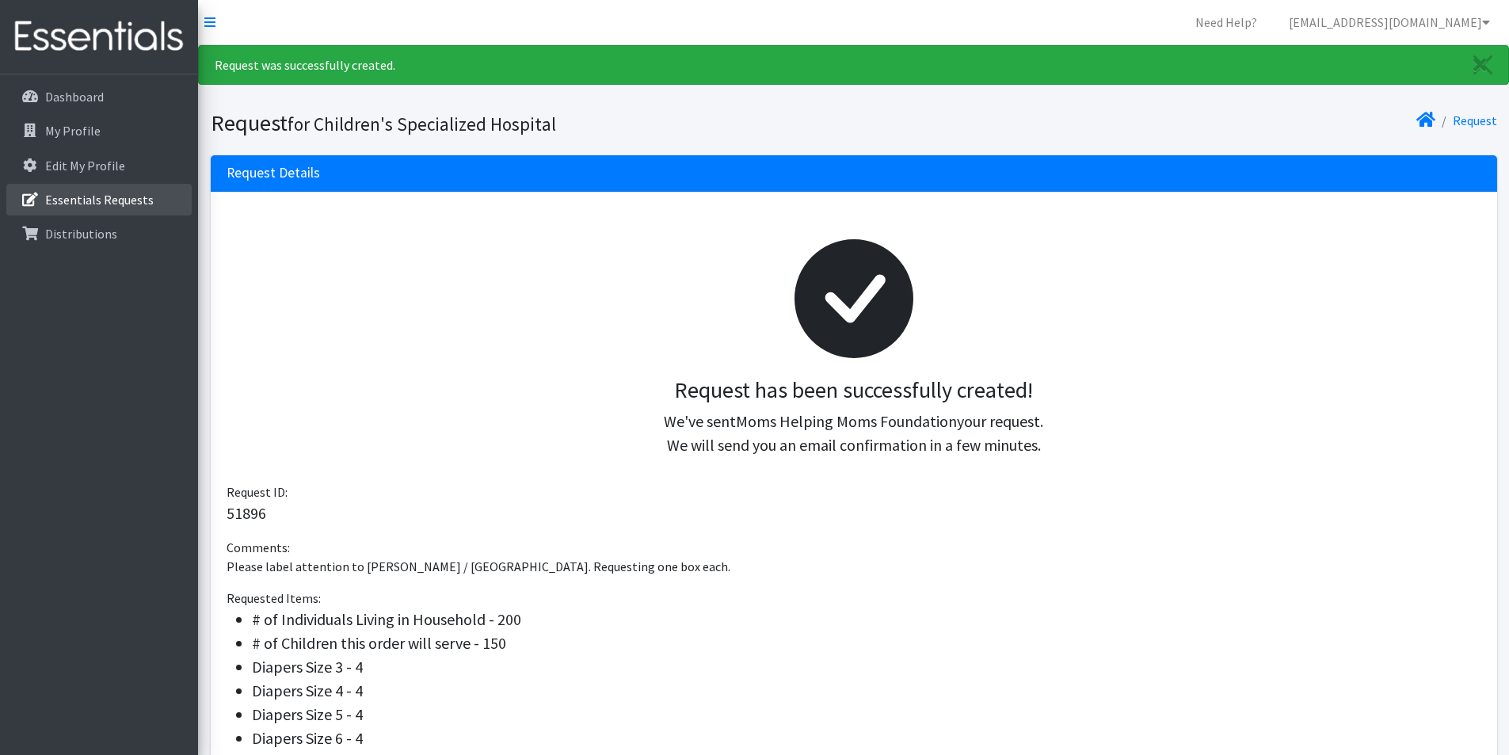
click at [130, 201] on p "Essentials Requests" at bounding box center [99, 200] width 109 height 16
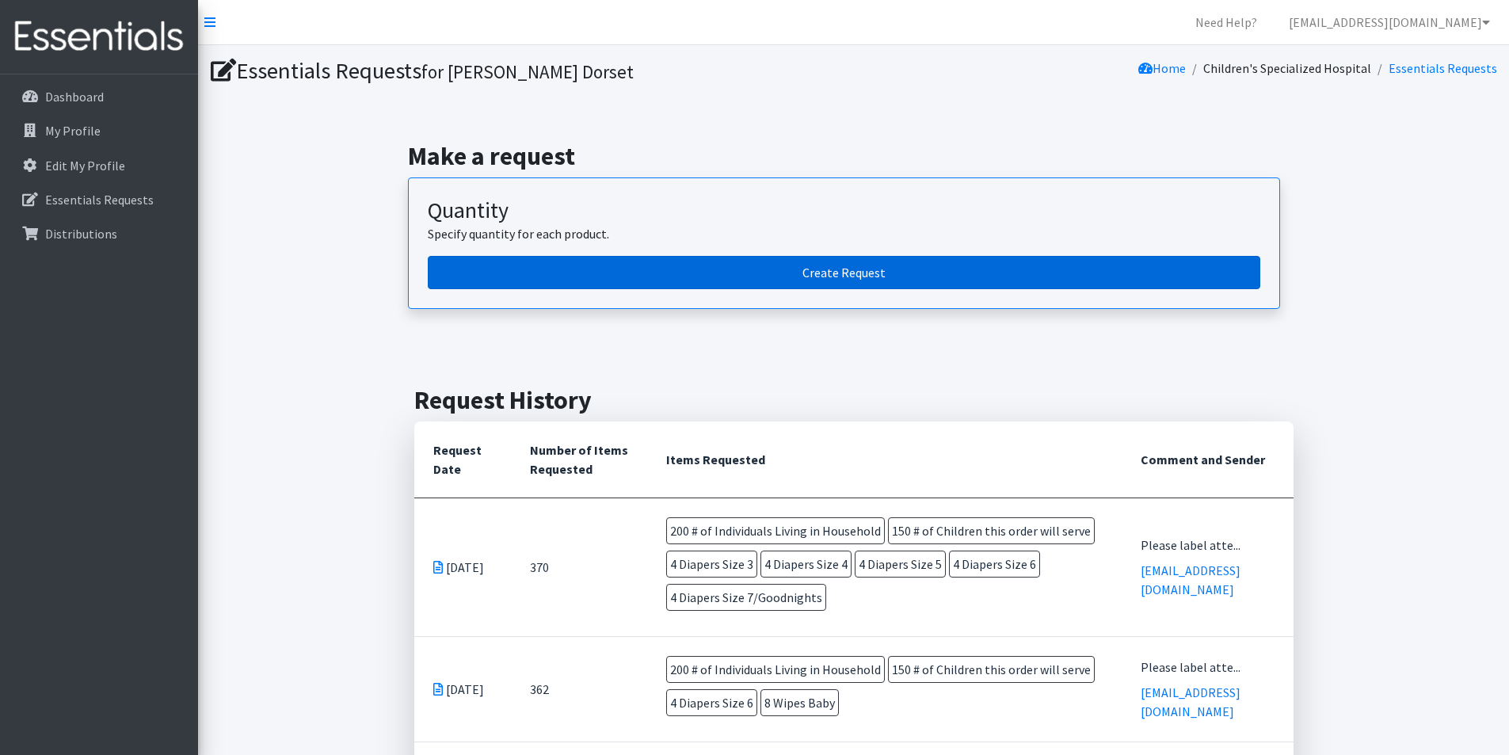
click at [535, 265] on link "Create Request" at bounding box center [844, 272] width 833 height 33
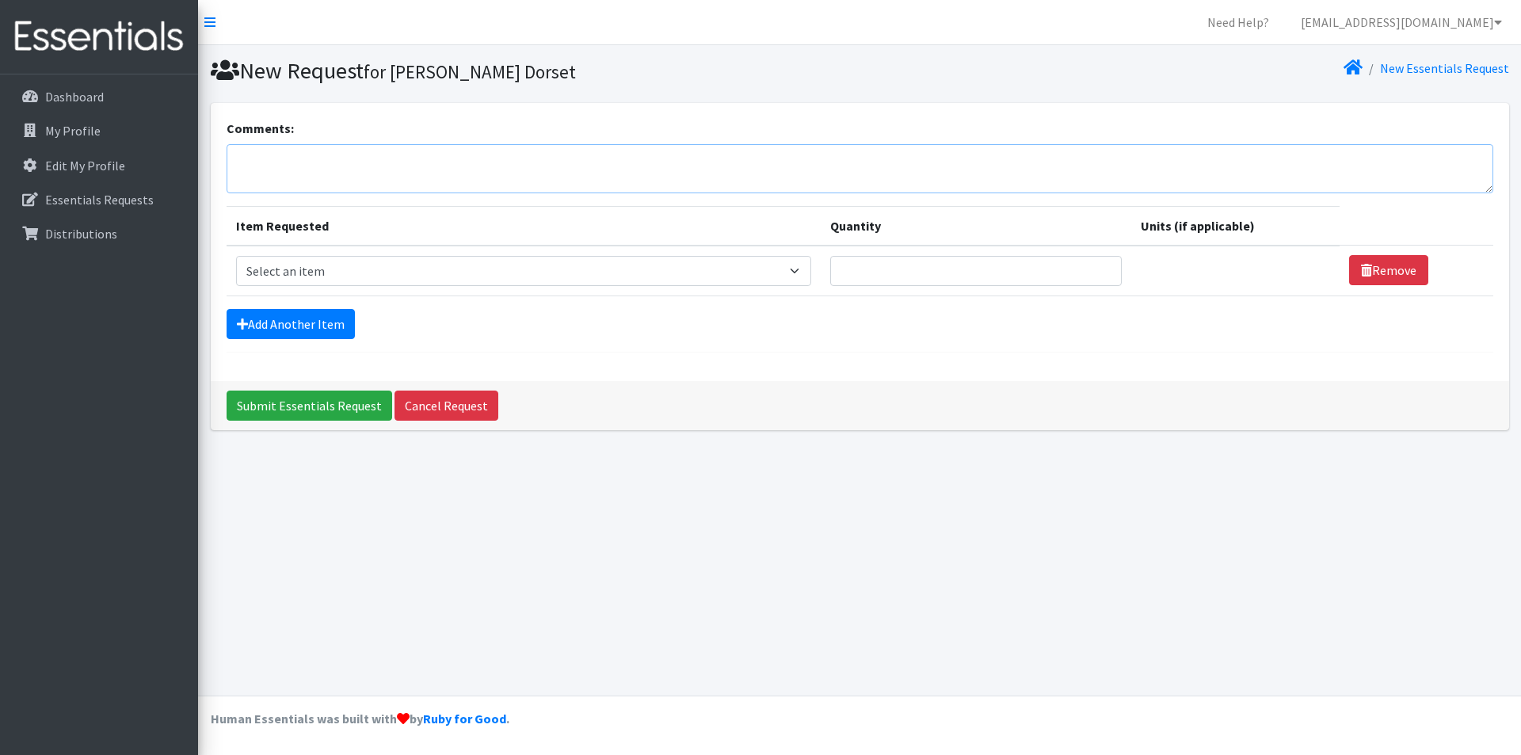
click at [309, 161] on textarea "Comments:" at bounding box center [860, 168] width 1267 height 49
type textarea "Please label attention to Jennifer Gilbride or Andrea Ward / East Brunswick. Re…"
drag, startPoint x: 637, startPoint y: 277, endPoint x: 604, endPoint y: 272, distance: 32.8
click at [637, 277] on select "Select an item # of Children this order will serve # of Individuals Living in H…" at bounding box center [523, 271] width 575 height 30
select select "6076"
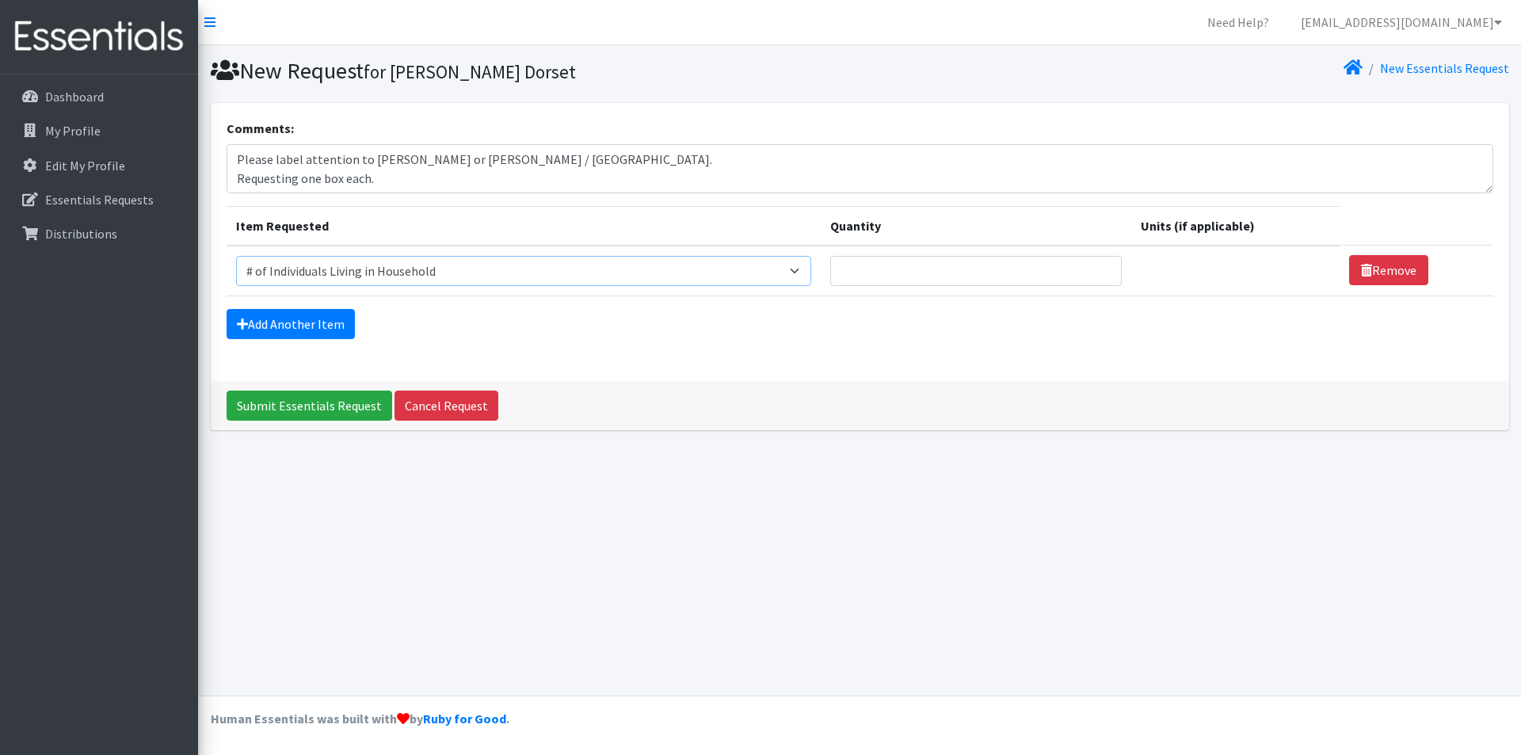
click at [236, 256] on select "Select an item # of Children this order will serve # of Individuals Living in H…" at bounding box center [523, 271] width 575 height 30
click at [315, 320] on link "Add Another Item" at bounding box center [291, 324] width 128 height 30
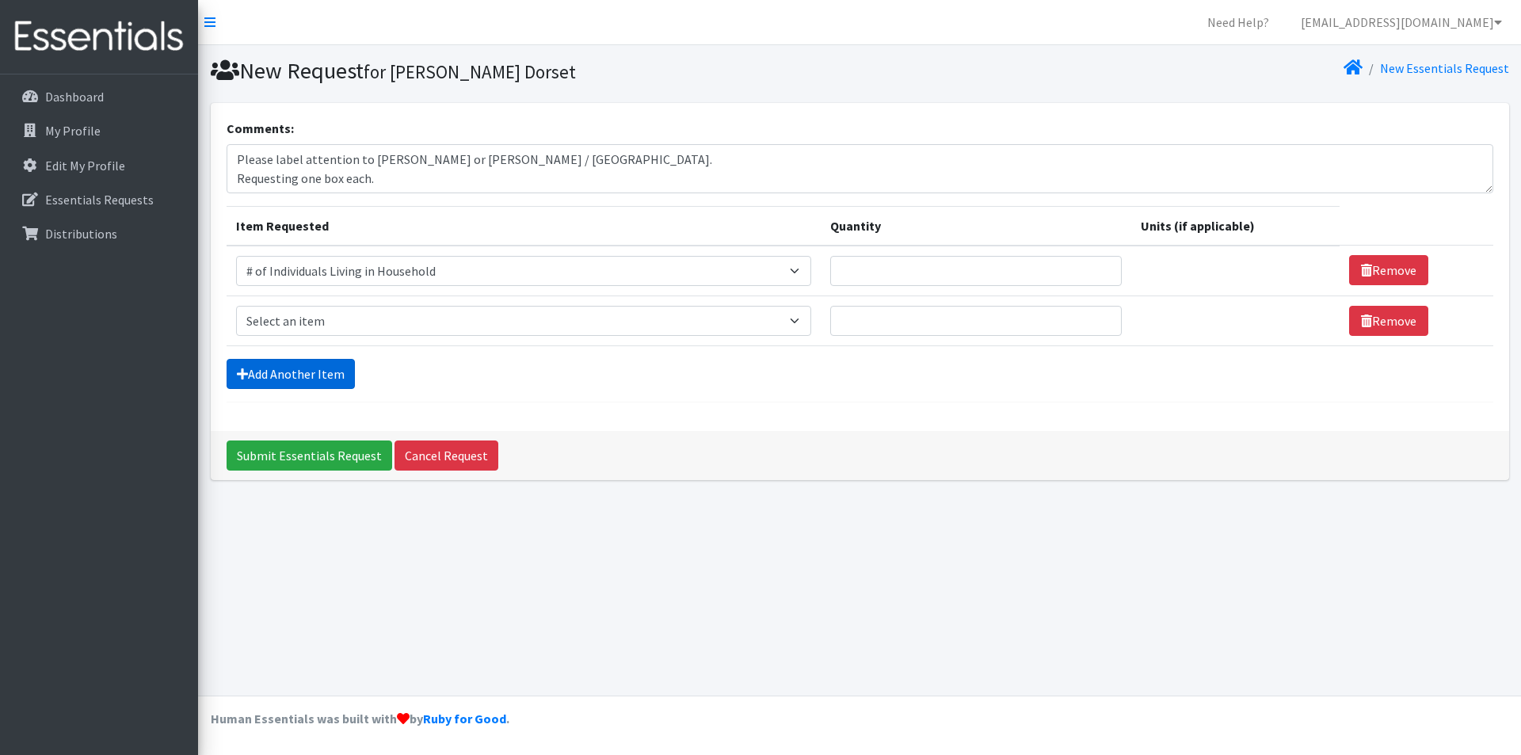
click at [335, 359] on link "Add Another Item" at bounding box center [291, 374] width 128 height 30
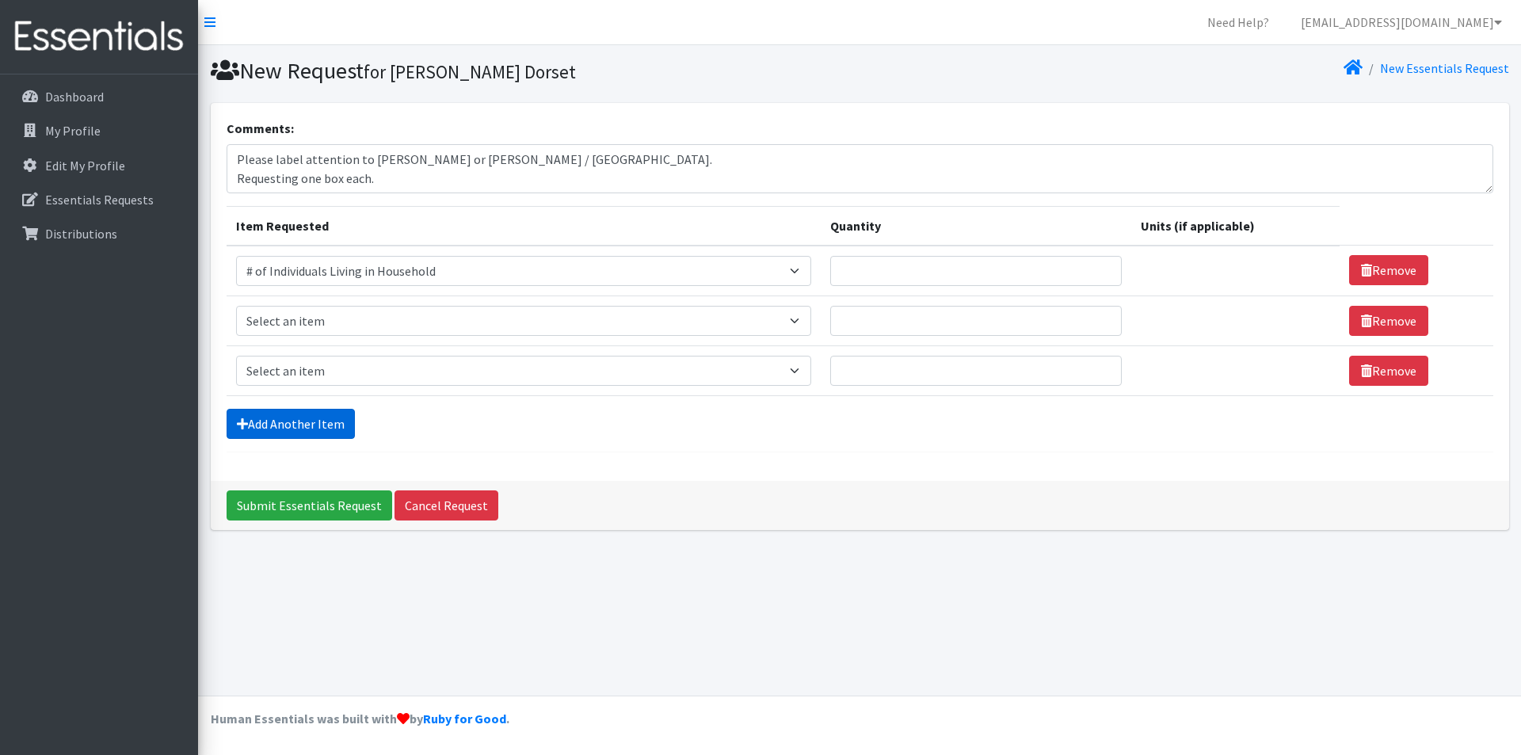
click at [313, 436] on link "Add Another Item" at bounding box center [291, 424] width 128 height 30
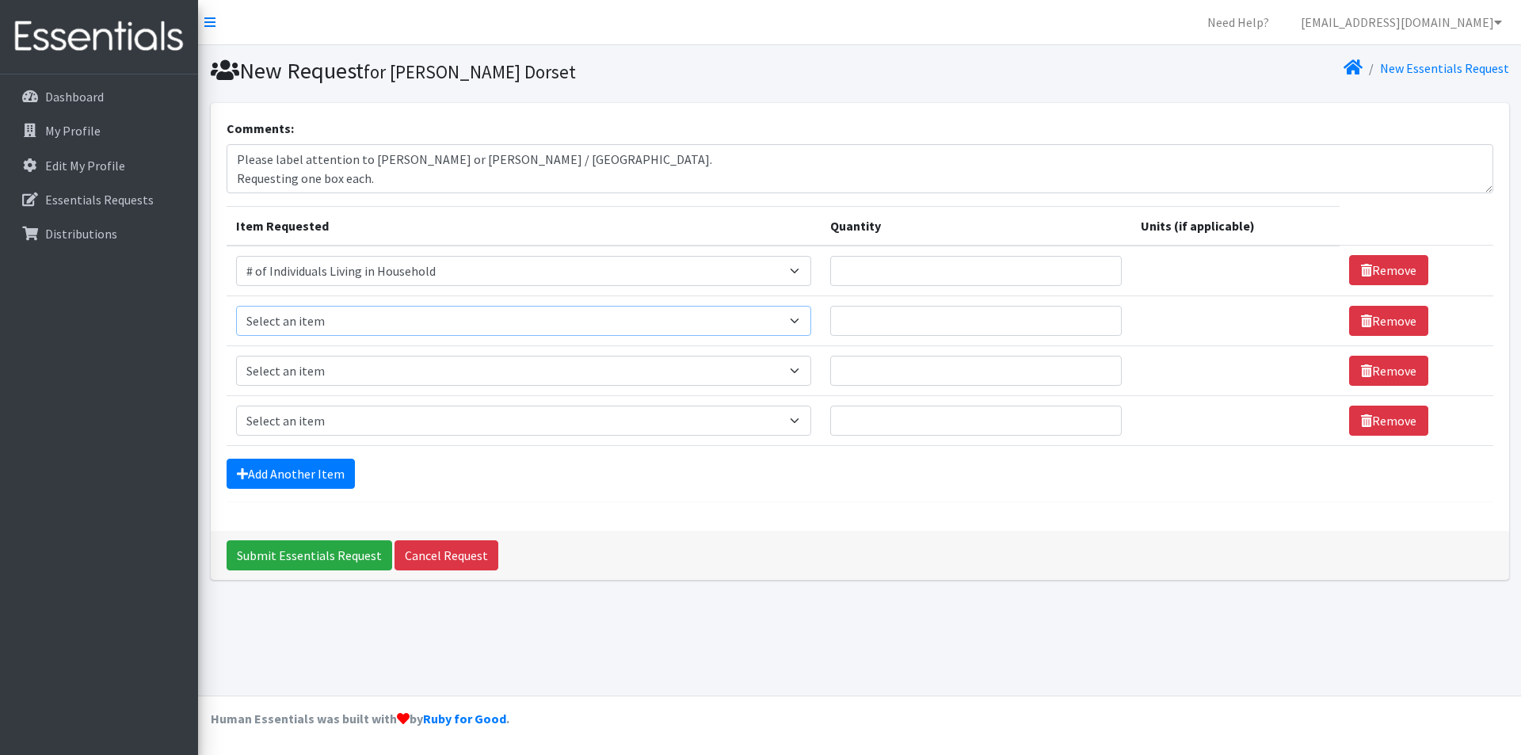
click at [317, 330] on select "Select an item # of Children this order will serve # of Individuals Living in H…" at bounding box center [523, 321] width 575 height 30
select select "13431"
click at [236, 306] on select "Select an item # of Children this order will serve # of Individuals Living in H…" at bounding box center [523, 321] width 575 height 30
click at [301, 468] on link "Add Another Item" at bounding box center [291, 474] width 128 height 30
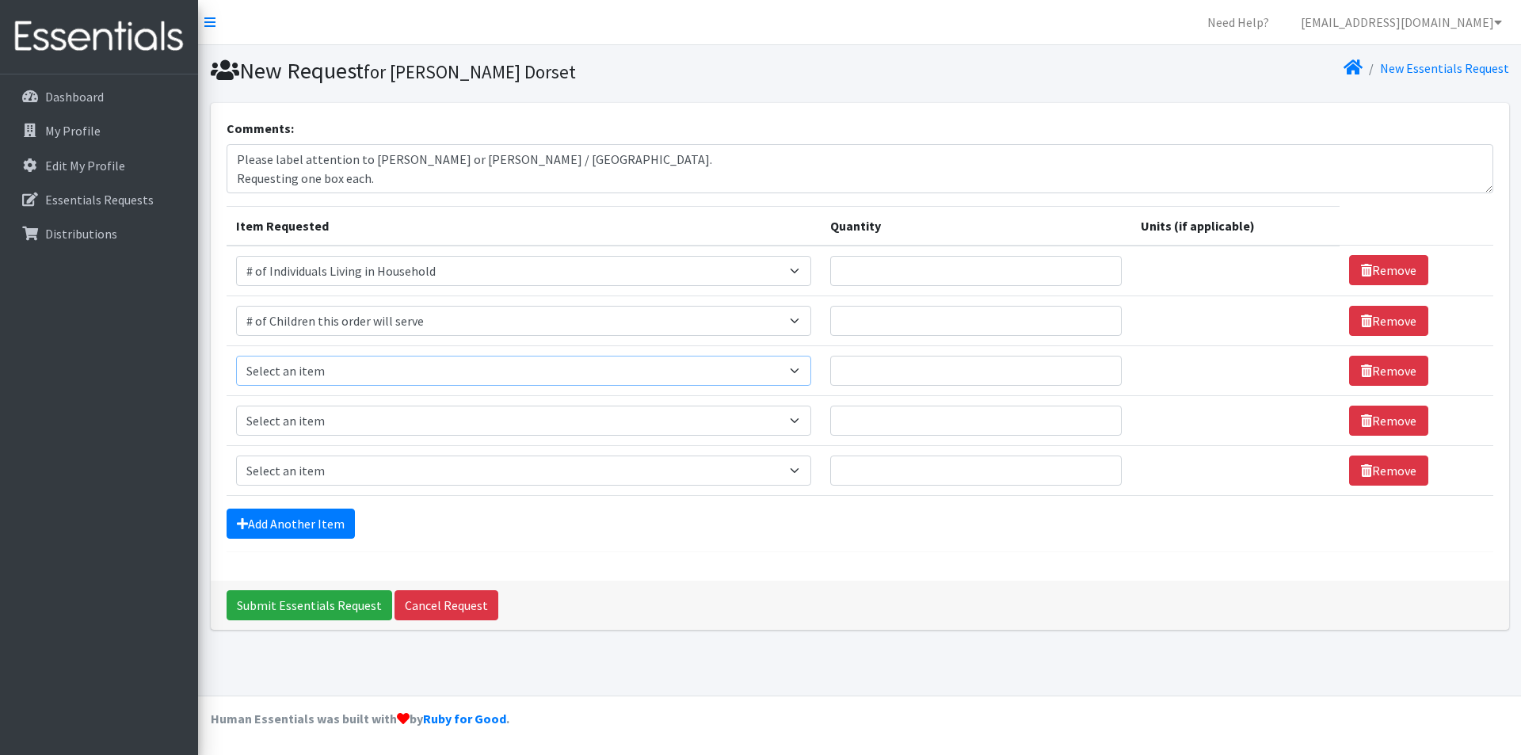
drag, startPoint x: 286, startPoint y: 367, endPoint x: 297, endPoint y: 370, distance: 11.5
click at [286, 367] on select "Select an item # of Children this order will serve # of Individuals Living in H…" at bounding box center [523, 371] width 575 height 30
select select "1967"
click at [236, 356] on select "Select an item # of Children this order will serve # of Individuals Living in H…" at bounding box center [523, 371] width 575 height 30
drag, startPoint x: 337, startPoint y: 418, endPoint x: 347, endPoint y: 408, distance: 14.6
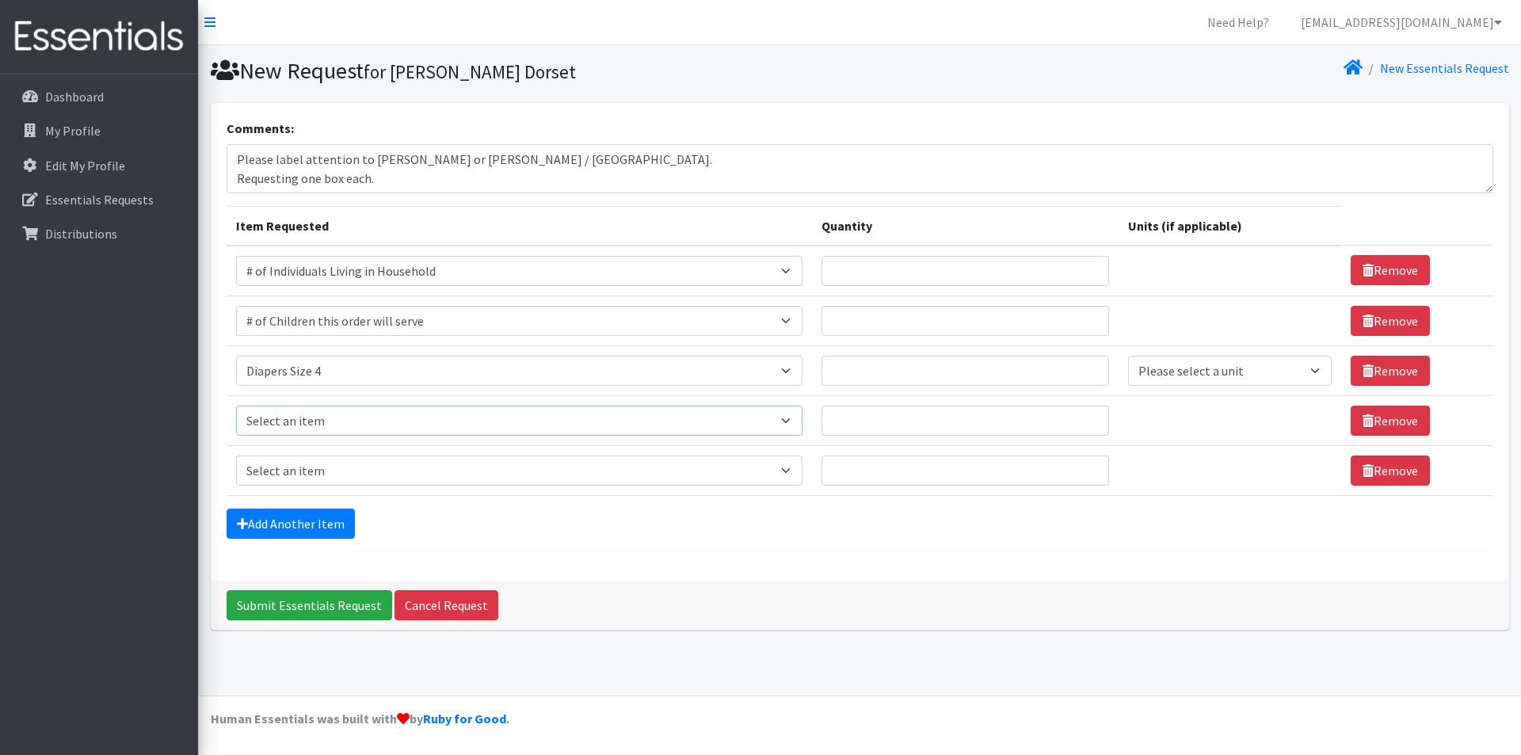
click at [337, 418] on select "Select an item # of Children this order will serve # of Individuals Living in H…" at bounding box center [519, 421] width 566 height 30
select select "1968"
click at [236, 406] on select "Select an item # of Children this order will serve # of Individuals Living in H…" at bounding box center [519, 421] width 566 height 30
click at [314, 518] on link "Add Another Item" at bounding box center [291, 524] width 128 height 30
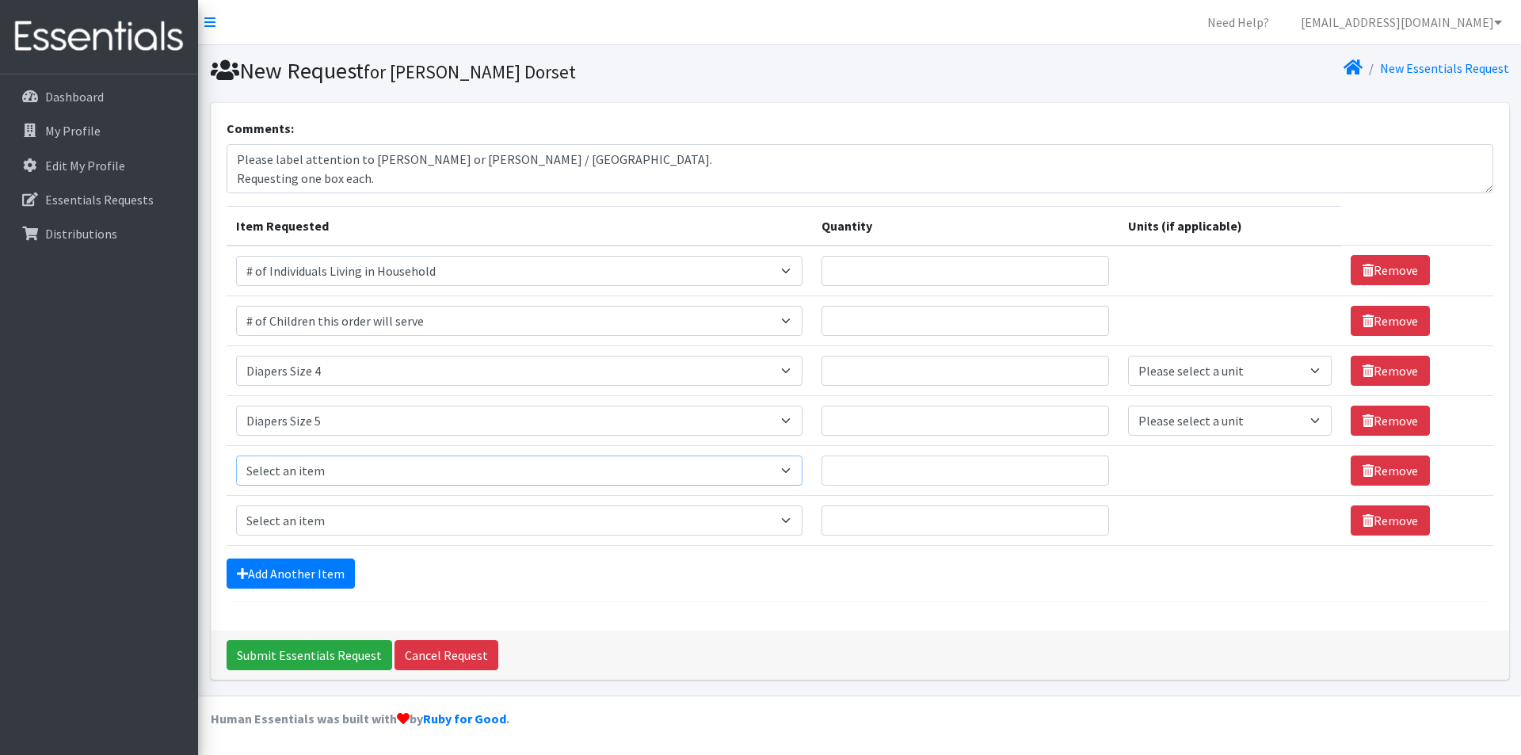
drag, startPoint x: 287, startPoint y: 475, endPoint x: 288, endPoint y: 459, distance: 16.7
click at [287, 475] on select "Select an item # of Children this order will serve # of Individuals Living in H…" at bounding box center [519, 470] width 566 height 30
select select "1969"
click at [236, 455] on select "Select an item # of Children this order will serve # of Individuals Living in H…" at bounding box center [519, 470] width 566 height 30
click at [318, 528] on select "Select an item # of Children this order will serve # of Individuals Living in H…" at bounding box center [519, 520] width 566 height 30
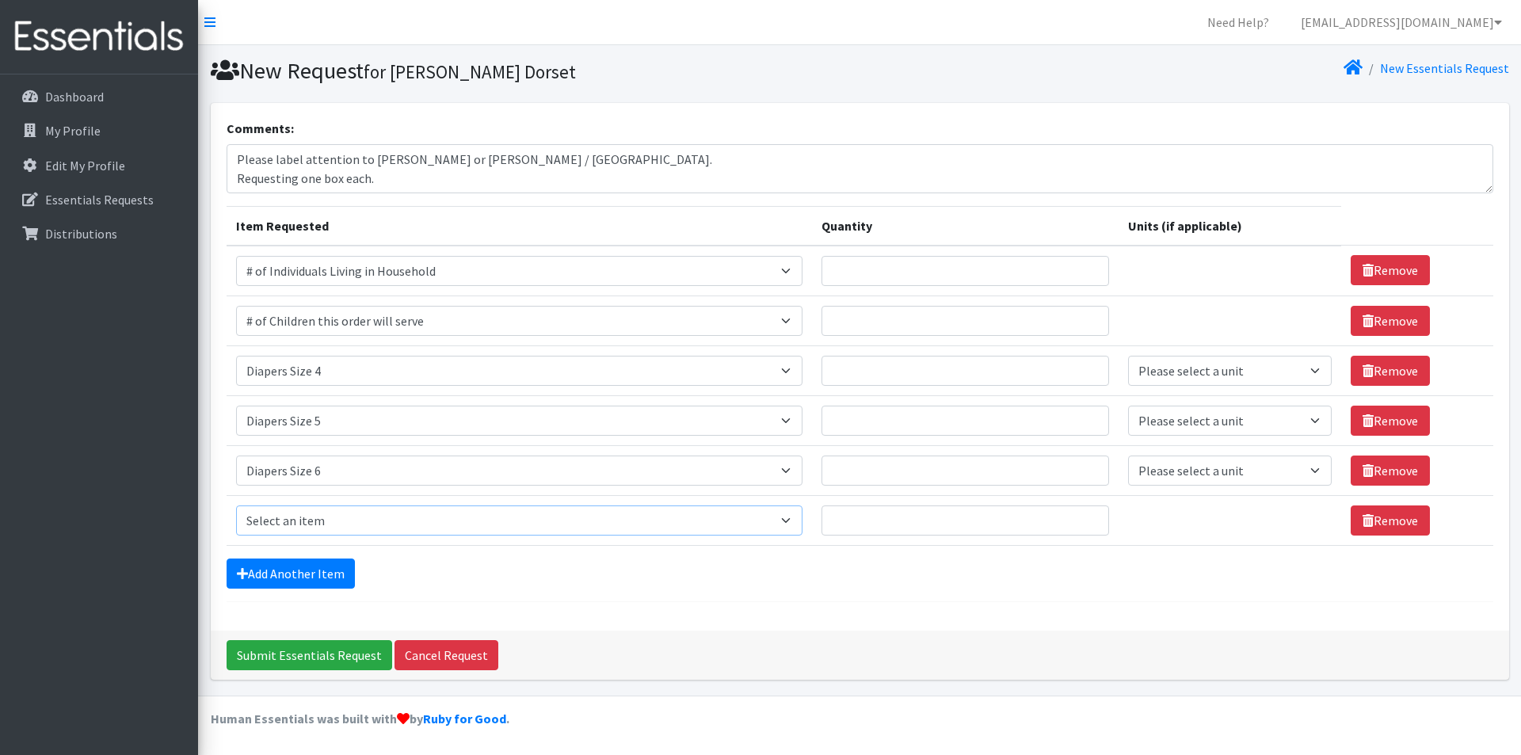
select select "1929"
click at [236, 505] on select "Select an item # of Children this order will serve # of Individuals Living in H…" at bounding box center [519, 520] width 566 height 30
click at [562, 570] on div "Add Another Item" at bounding box center [860, 573] width 1267 height 30
click at [909, 277] on input "Quantity" at bounding box center [965, 271] width 288 height 30
type input "200"
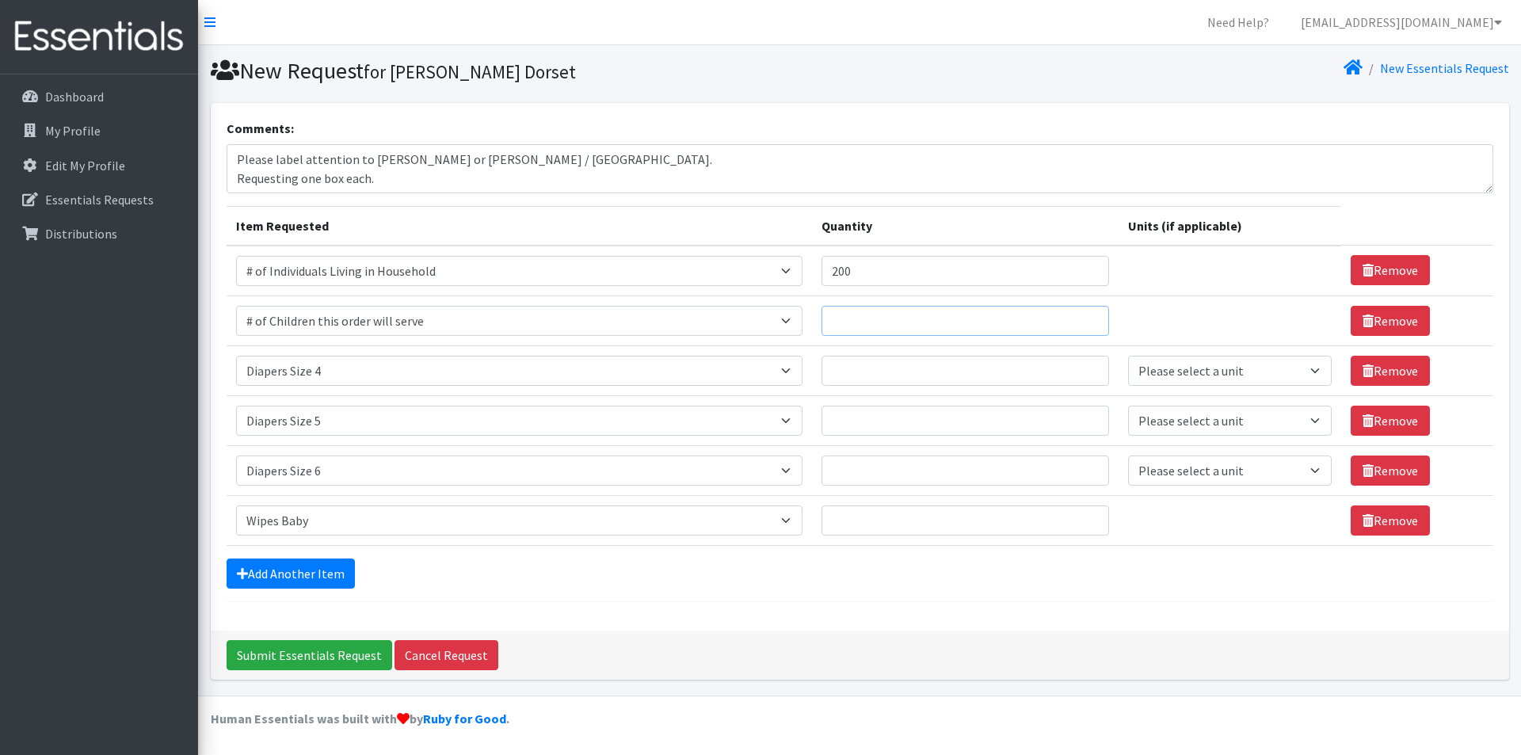
click at [932, 320] on input "Quantity" at bounding box center [965, 321] width 288 height 30
type input "150"
click at [1218, 368] on select "Please select a unit units Packs" at bounding box center [1230, 371] width 204 height 30
select select
click at [1128, 356] on select "Please select a unit units Packs" at bounding box center [1230, 371] width 204 height 30
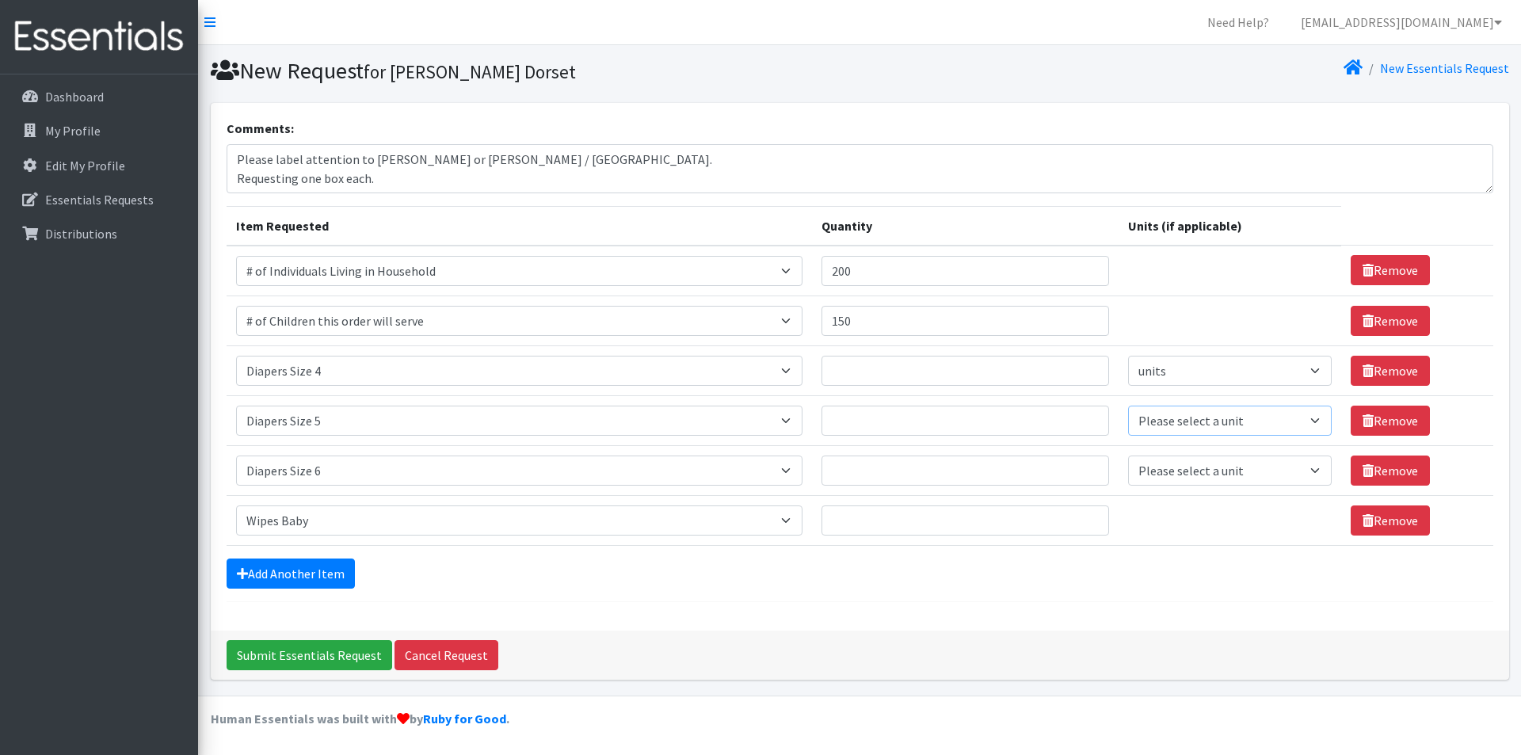
drag, startPoint x: 1188, startPoint y: 419, endPoint x: 1192, endPoint y: 433, distance: 14.8
click at [1188, 419] on select "Please select a unit units Packs" at bounding box center [1230, 421] width 204 height 30
select select
click at [1128, 406] on select "Please select a unit units Packs" at bounding box center [1230, 421] width 204 height 30
click at [1187, 475] on select "Please select a unit units Packs" at bounding box center [1230, 470] width 204 height 30
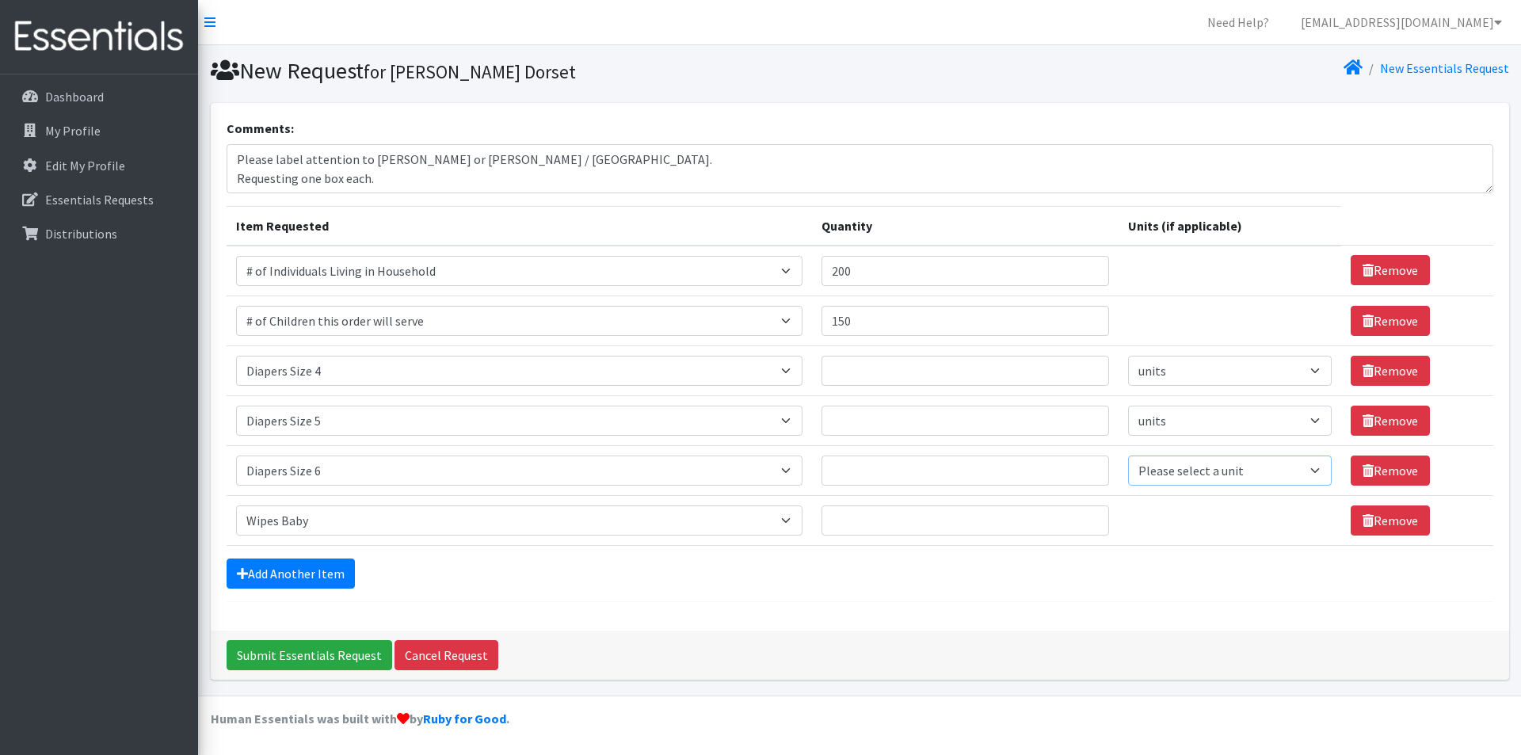
select select
click at [1128, 455] on select "Please select a unit units Packs" at bounding box center [1230, 470] width 204 height 30
click at [880, 379] on input "Quantity" at bounding box center [965, 371] width 288 height 30
type input "2"
click at [924, 418] on input "Quantity" at bounding box center [965, 421] width 288 height 30
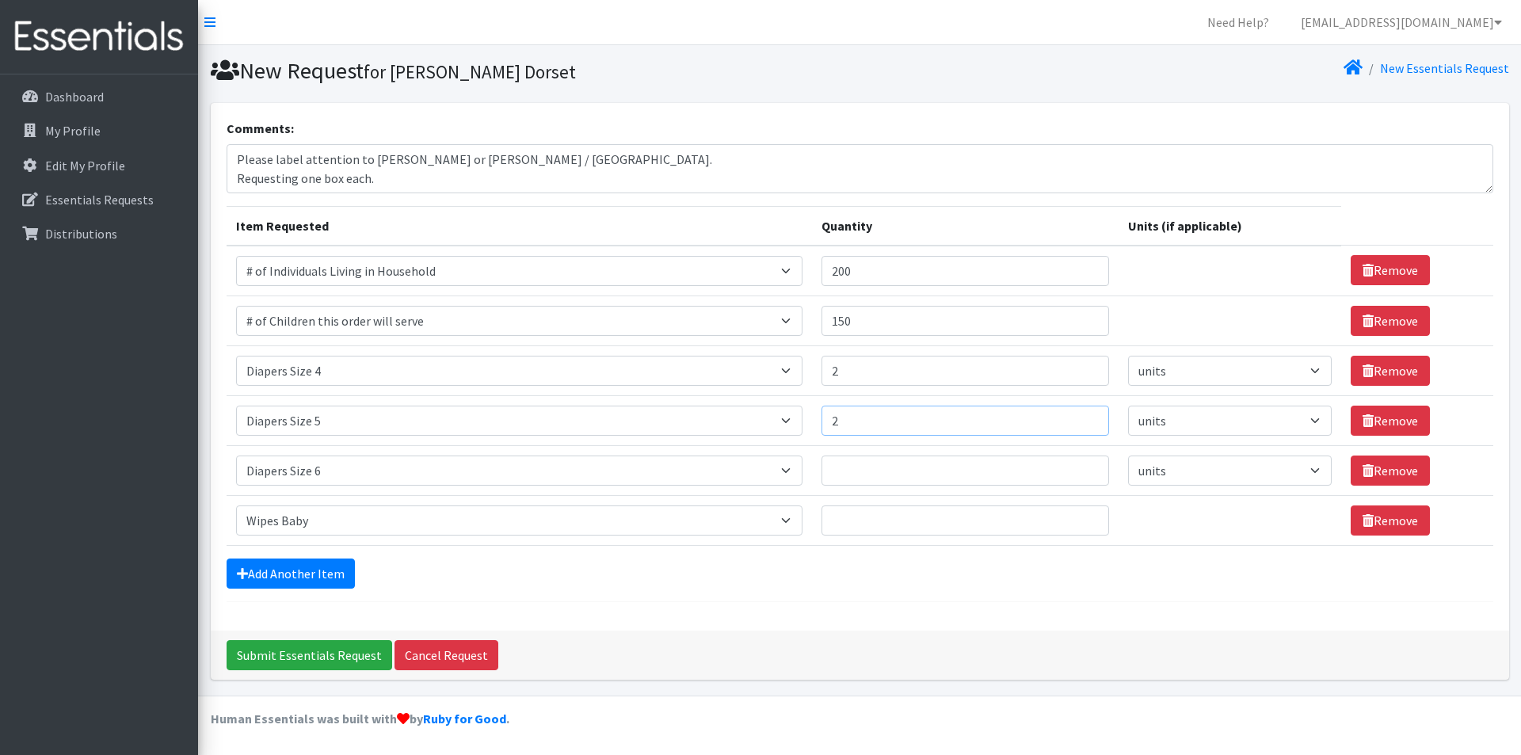
type input "2"
click at [977, 455] on input "Quantity" at bounding box center [965, 470] width 288 height 30
type input "2"
click at [857, 513] on input "Quantity" at bounding box center [965, 520] width 288 height 30
click at [1083, 518] on input "1" at bounding box center [965, 520] width 288 height 30
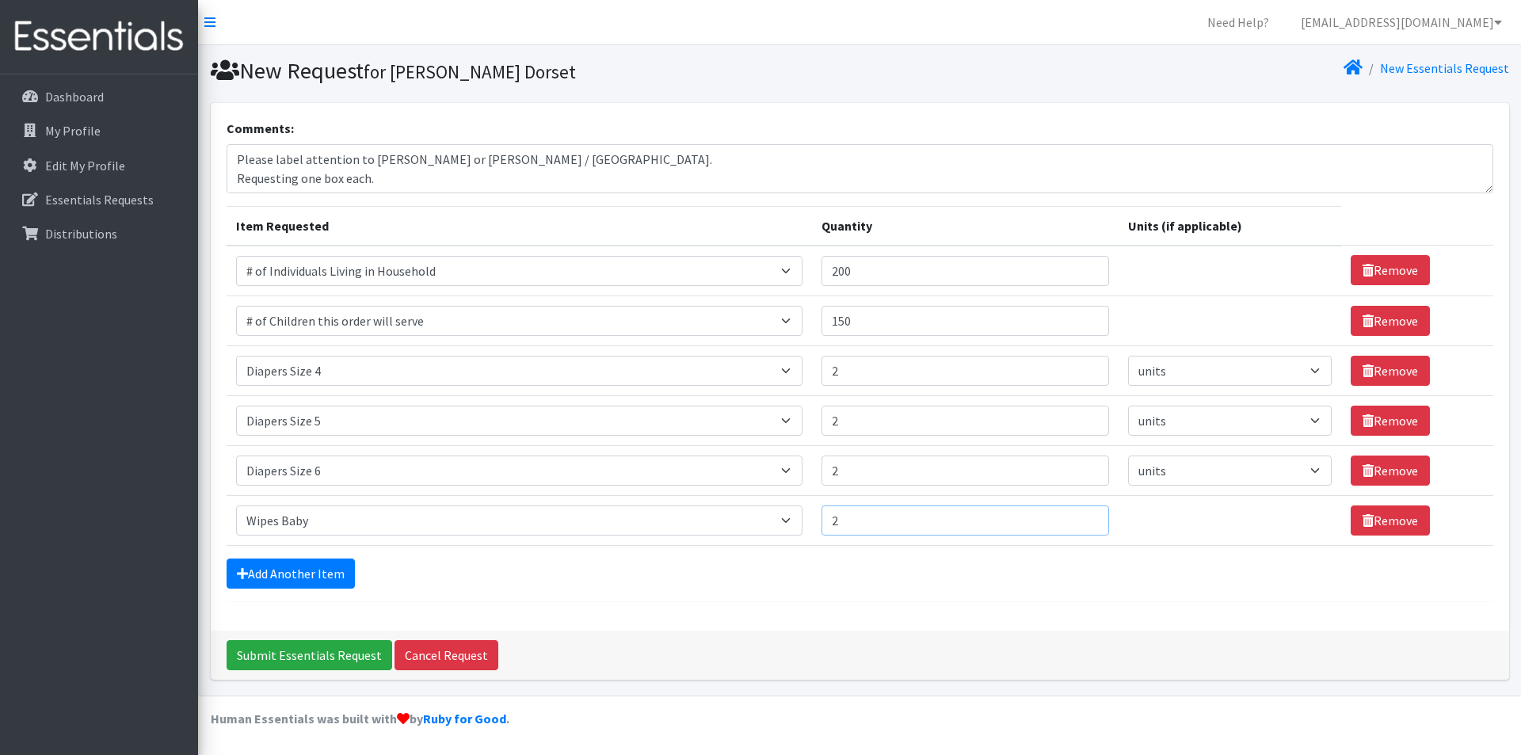
click at [1083, 518] on input "2" at bounding box center [965, 520] width 288 height 30
click at [1083, 518] on input "3" at bounding box center [965, 520] width 288 height 30
click at [1083, 518] on input "4" at bounding box center [965, 520] width 288 height 30
click at [1083, 518] on input "5" at bounding box center [965, 520] width 288 height 30
click at [1083, 518] on input "6" at bounding box center [965, 520] width 288 height 30
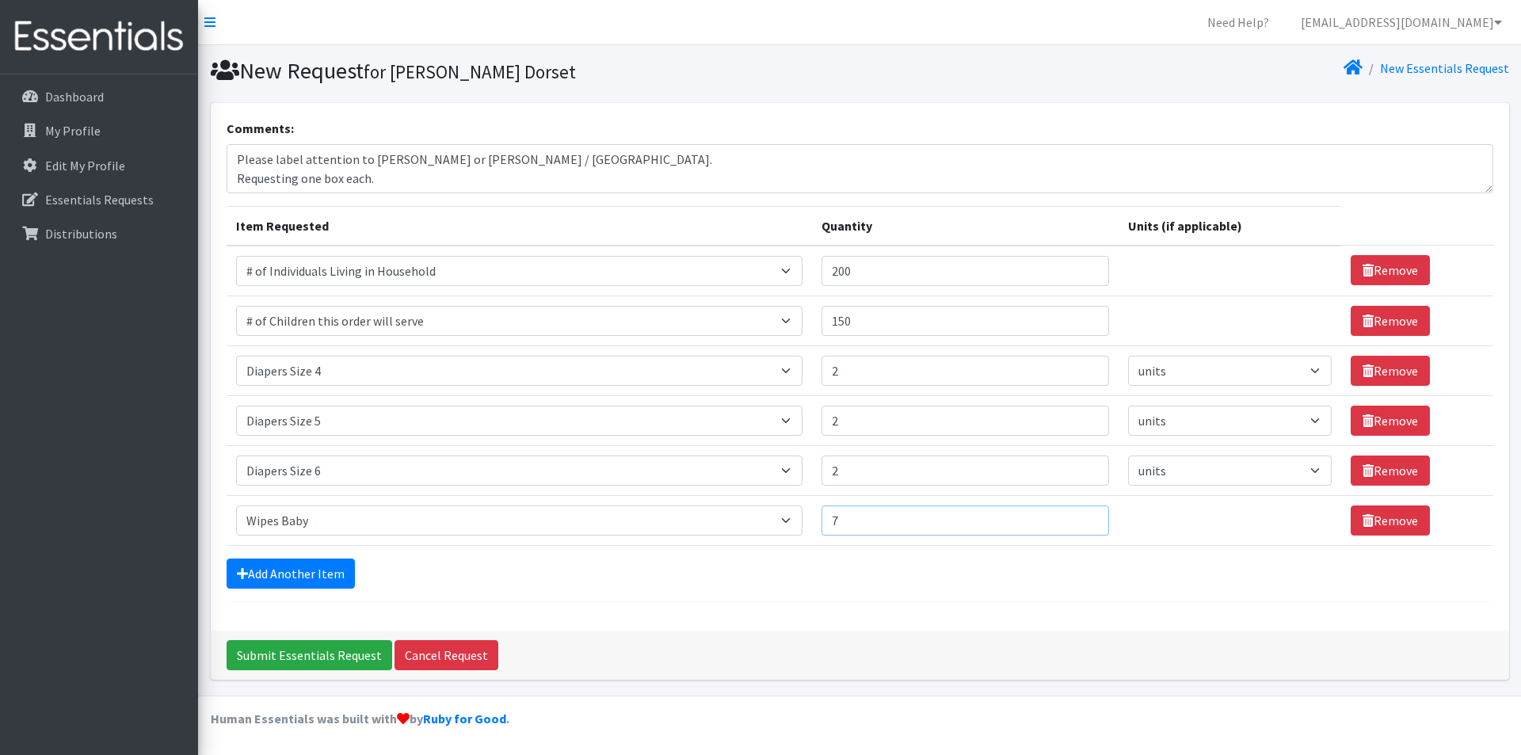
click at [1083, 518] on input "7" at bounding box center [965, 520] width 288 height 30
click at [1083, 518] on input "8" at bounding box center [965, 520] width 288 height 30
click at [843, 634] on div "Submit Essentials Request Cancel Request" at bounding box center [860, 655] width 1298 height 49
click at [807, 586] on div "Add Another Item" at bounding box center [860, 573] width 1267 height 30
click at [1085, 526] on input "7" at bounding box center [965, 520] width 288 height 30
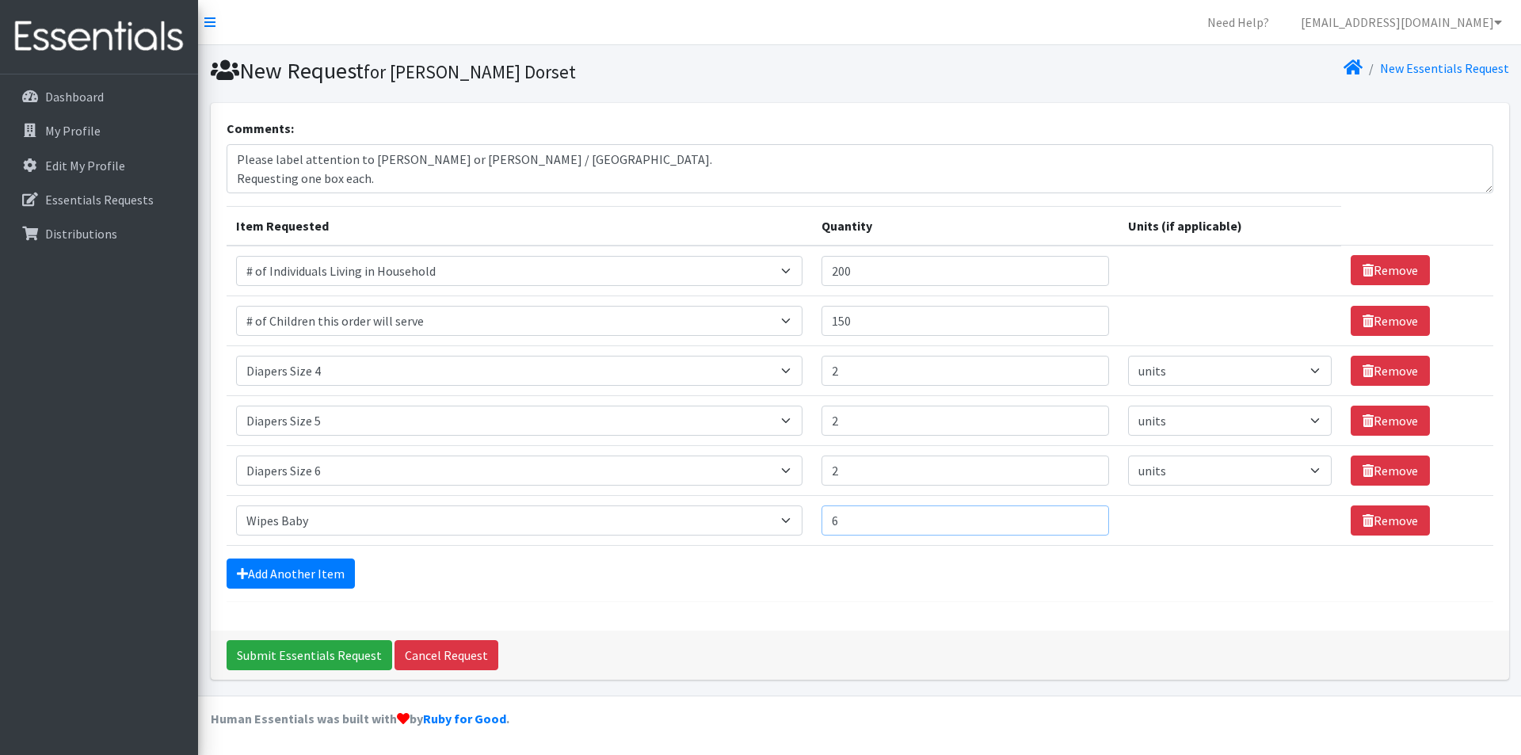
click at [1085, 526] on input "6" at bounding box center [965, 520] width 288 height 30
click at [1079, 517] on input "7" at bounding box center [965, 520] width 288 height 30
type input "8"
click at [1081, 517] on input "8" at bounding box center [965, 520] width 288 height 30
click at [655, 601] on hr at bounding box center [860, 601] width 1267 height 1
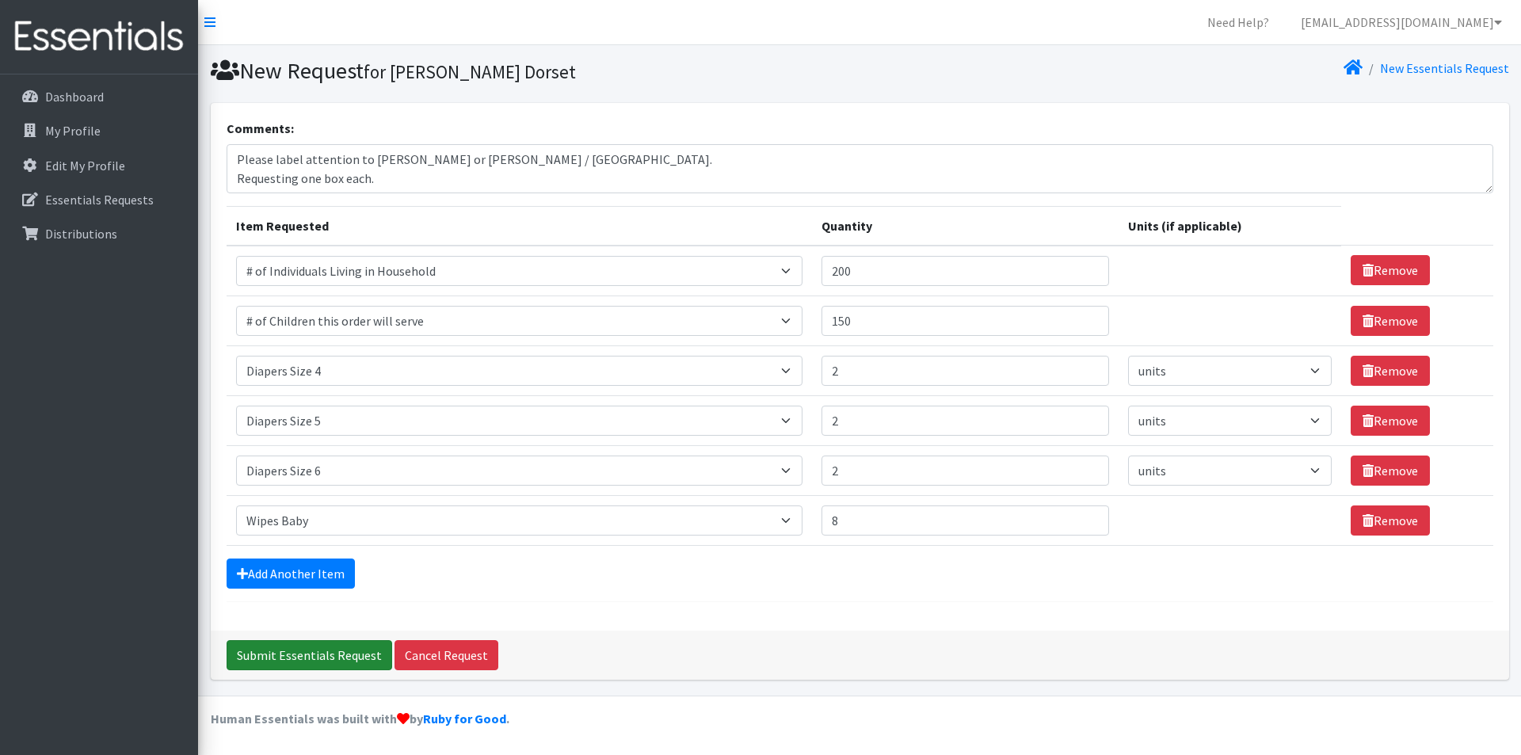
click at [313, 658] on input "Submit Essentials Request" at bounding box center [310, 655] width 166 height 30
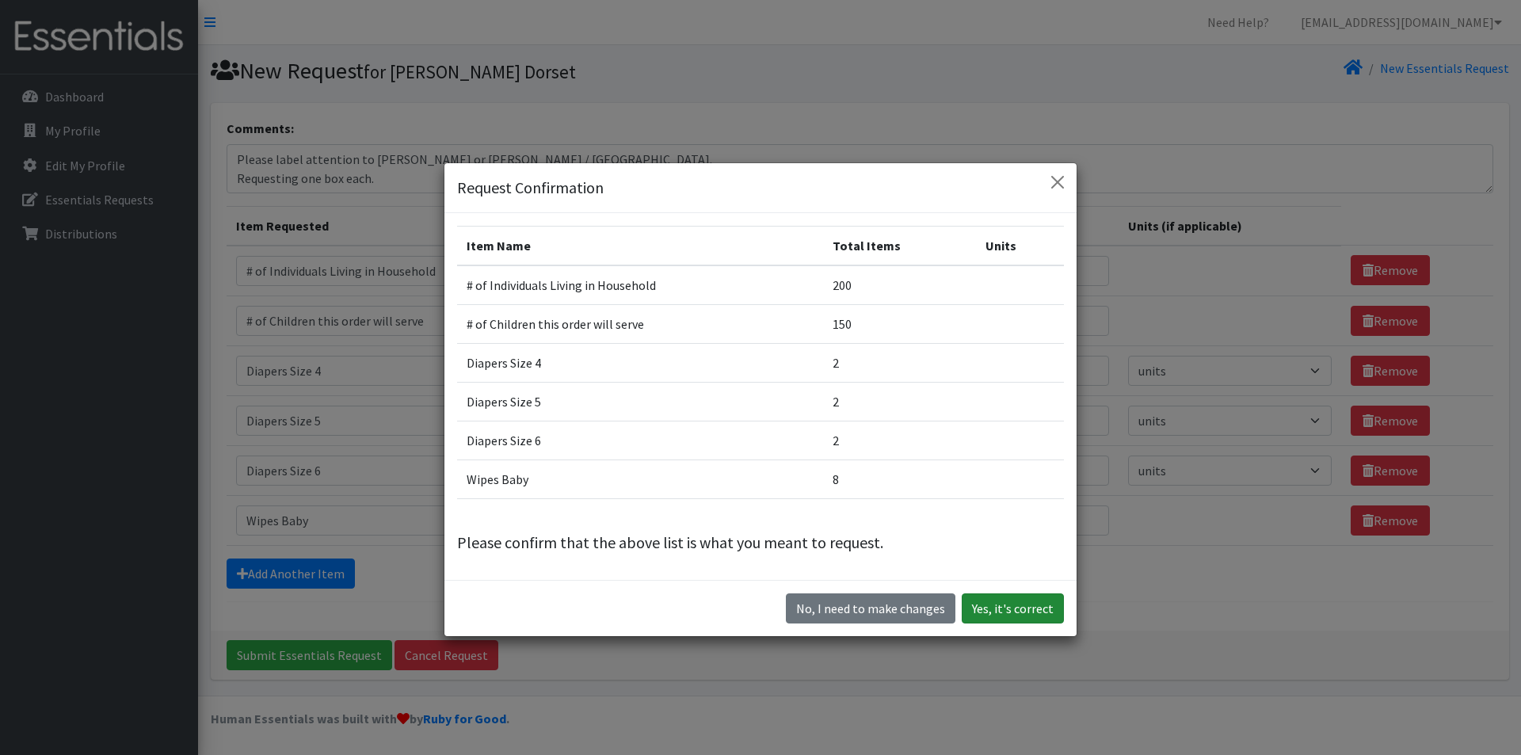
click at [993, 608] on button "Yes, it's correct" at bounding box center [1013, 608] width 102 height 30
